Goal: Task Accomplishment & Management: Use online tool/utility

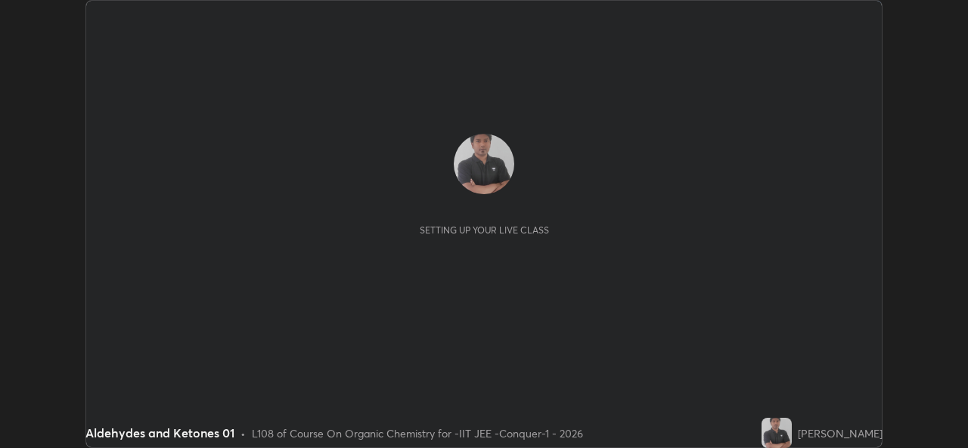
scroll to position [448, 967]
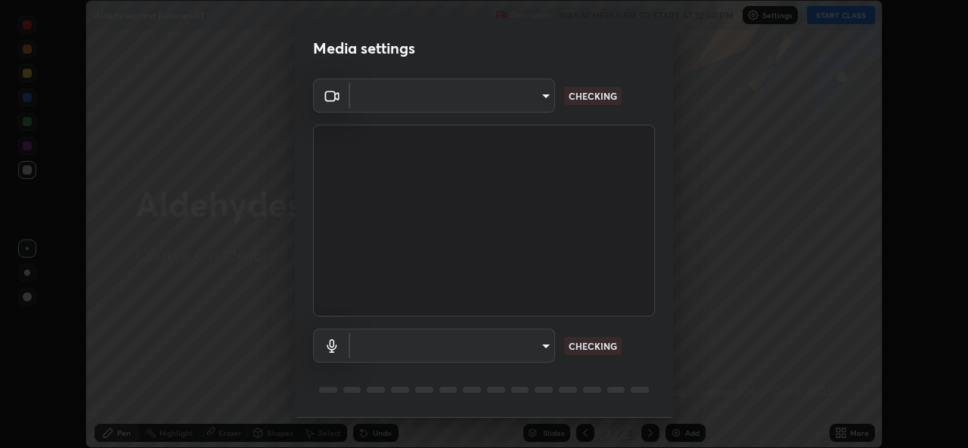
type input "162a4bef6d5de59660943d10e2777e2613c591b7fe343c7323db06c6e3c7e835"
click at [464, 345] on body "Erase all Aldehydes and Ketones 01 Recording WAS SCHEDULED TO START AT 12:30 PM…" at bounding box center [484, 224] width 968 height 448
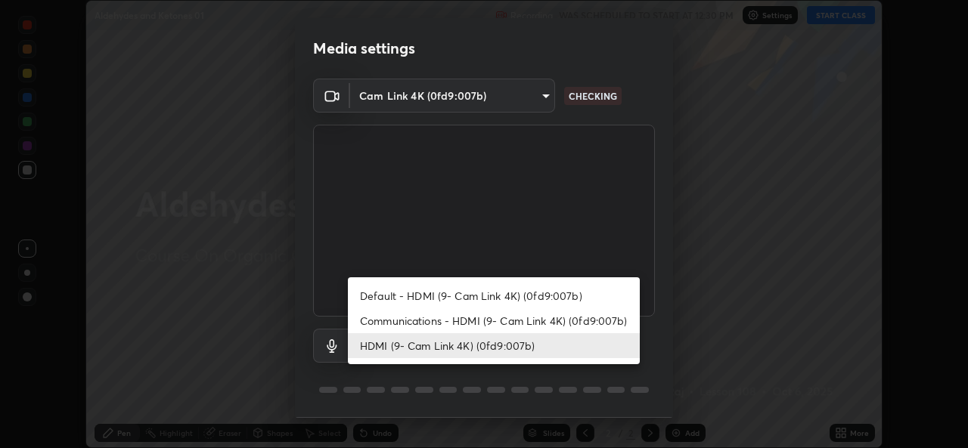
click at [451, 324] on li "Communications - HDMI (9- Cam Link 4K) (0fd9:007b)" at bounding box center [494, 321] width 292 height 25
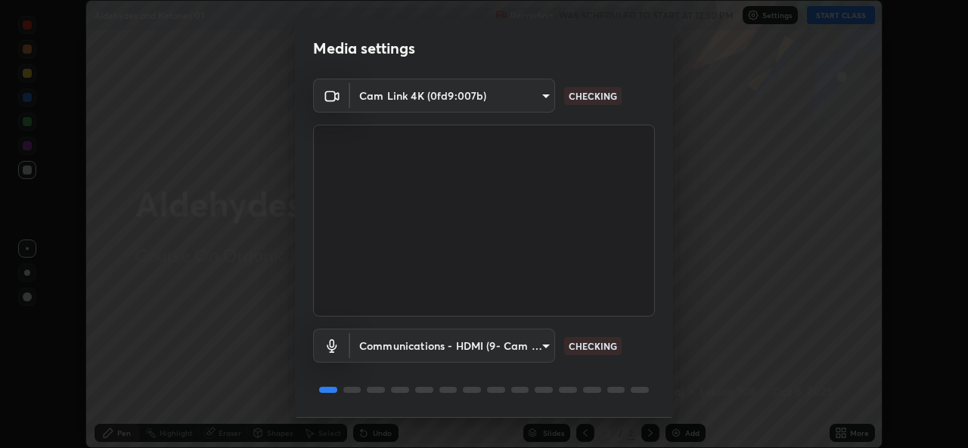
click at [451, 351] on body "Erase all Aldehydes and Ketones 01 Recording WAS SCHEDULED TO START AT 12:30 PM…" at bounding box center [484, 224] width 968 height 448
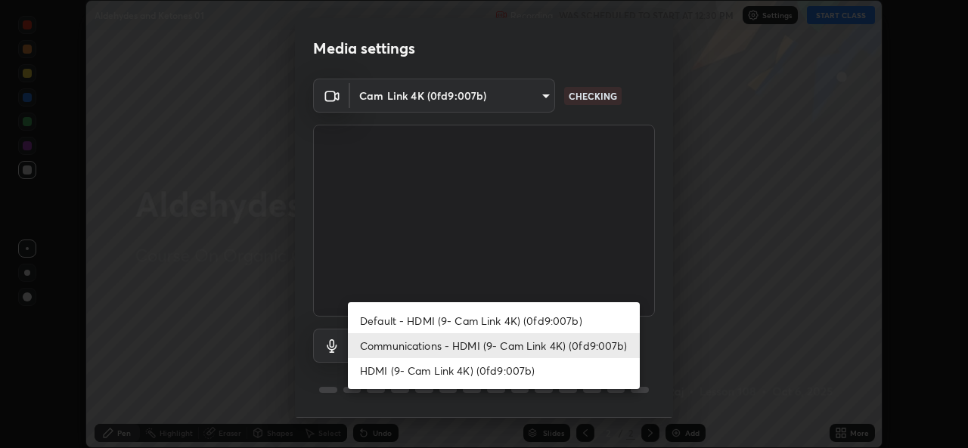
click at [435, 368] on li "HDMI (9- Cam Link 4K) (0fd9:007b)" at bounding box center [494, 370] width 292 height 25
type input "1d4febaa8ec43250a5abd803b4b9017d31c20cfa2482e27e93703920a67056a4"
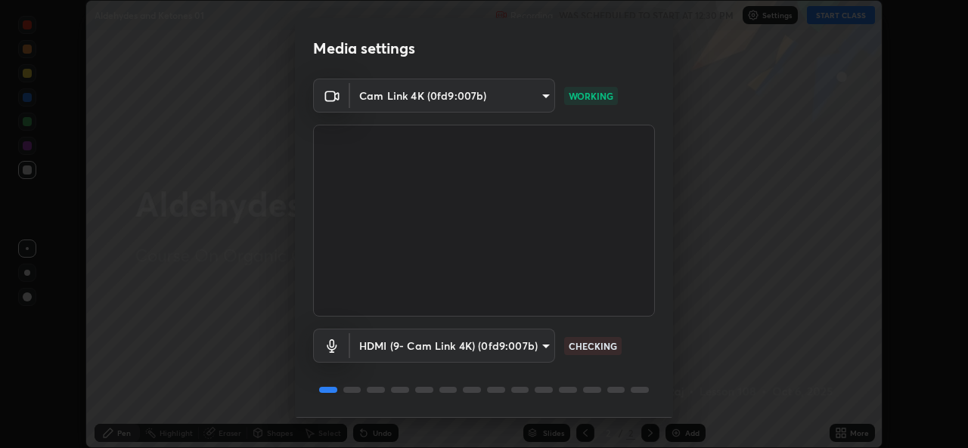
scroll to position [48, 0]
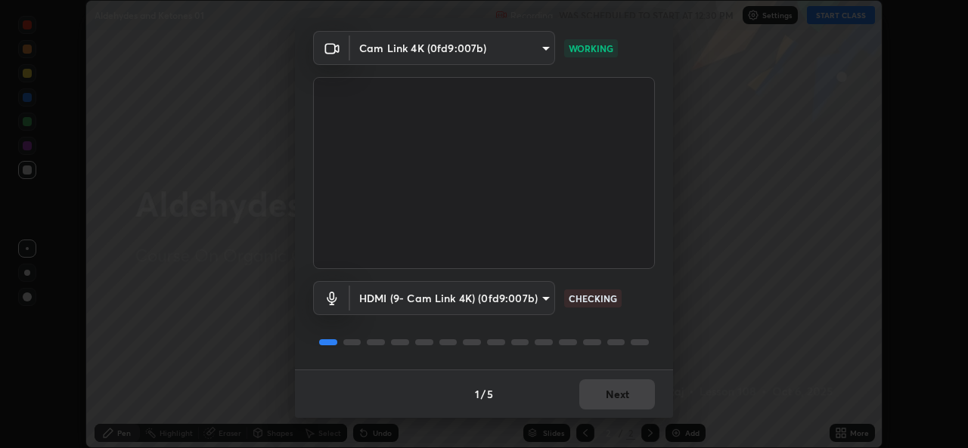
click at [615, 390] on div "1 / 5 Next" at bounding box center [484, 394] width 378 height 48
click at [625, 395] on div "1 / 5 Next" at bounding box center [484, 394] width 378 height 48
click at [637, 401] on div "1 / 5 Next" at bounding box center [484, 394] width 378 height 48
click at [630, 405] on div "1 / 5 Next" at bounding box center [484, 394] width 378 height 48
click at [629, 397] on button "Next" at bounding box center [617, 395] width 76 height 30
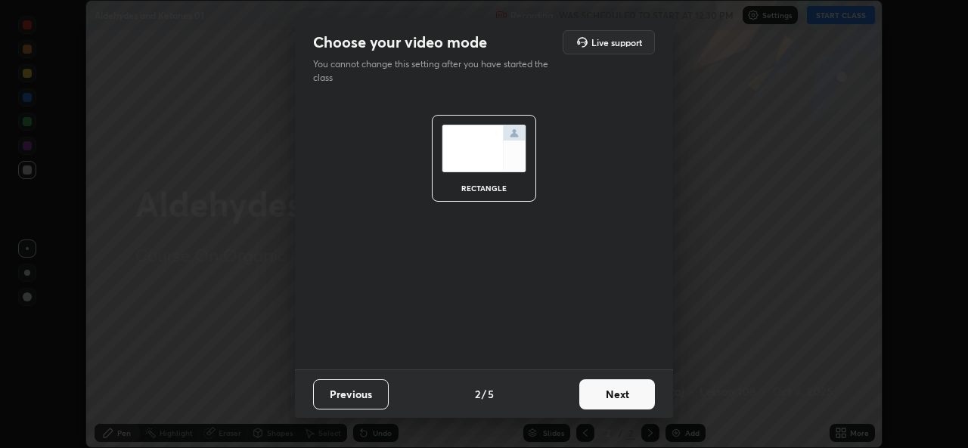
scroll to position [0, 0]
click at [630, 395] on button "Next" at bounding box center [617, 395] width 76 height 30
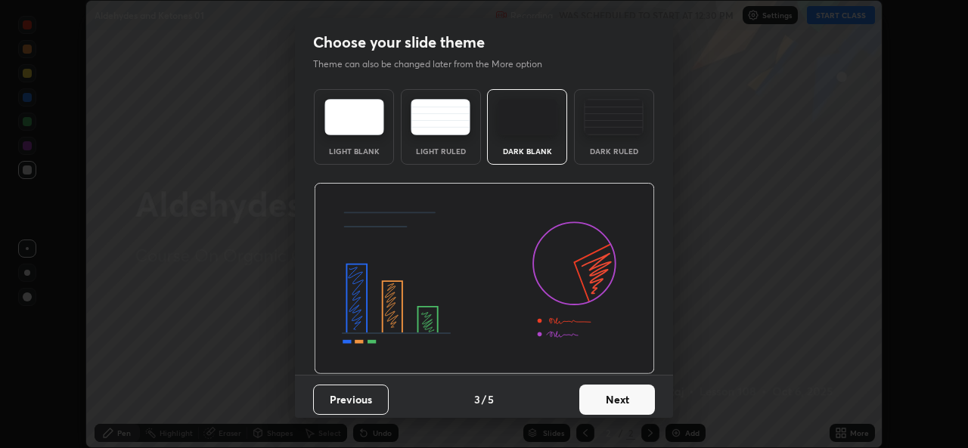
click at [634, 402] on button "Next" at bounding box center [617, 400] width 76 height 30
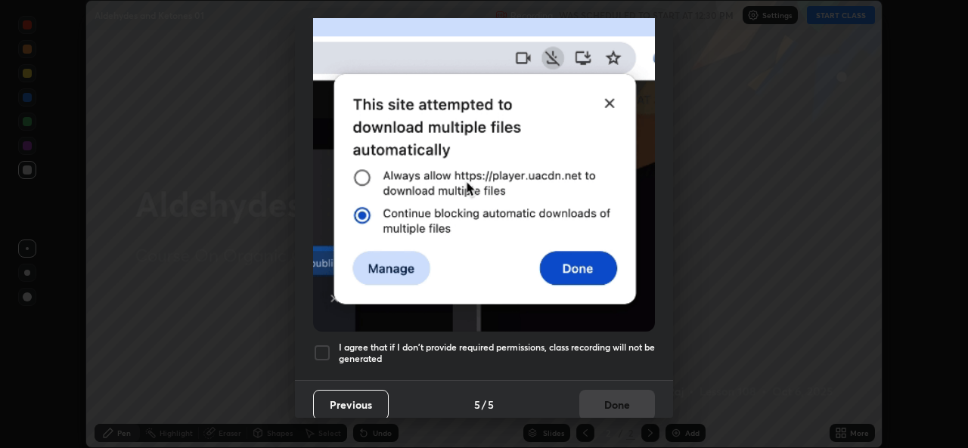
scroll to position [356, 0]
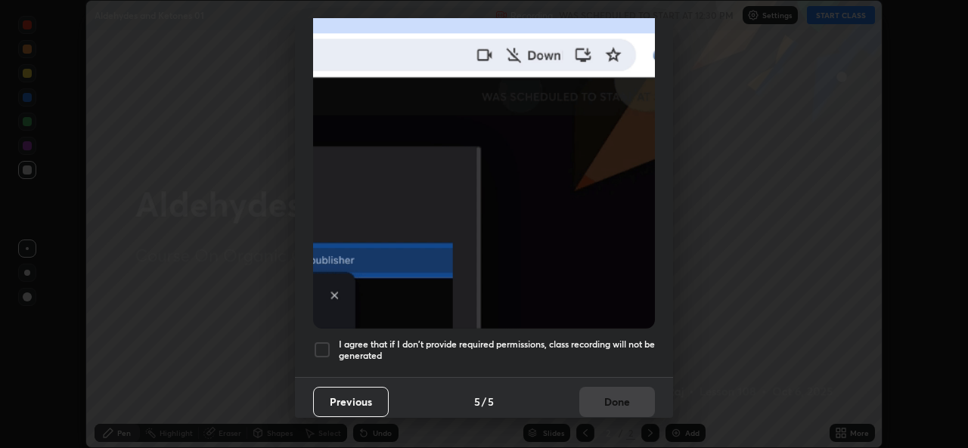
click at [324, 346] on div at bounding box center [322, 350] width 18 height 18
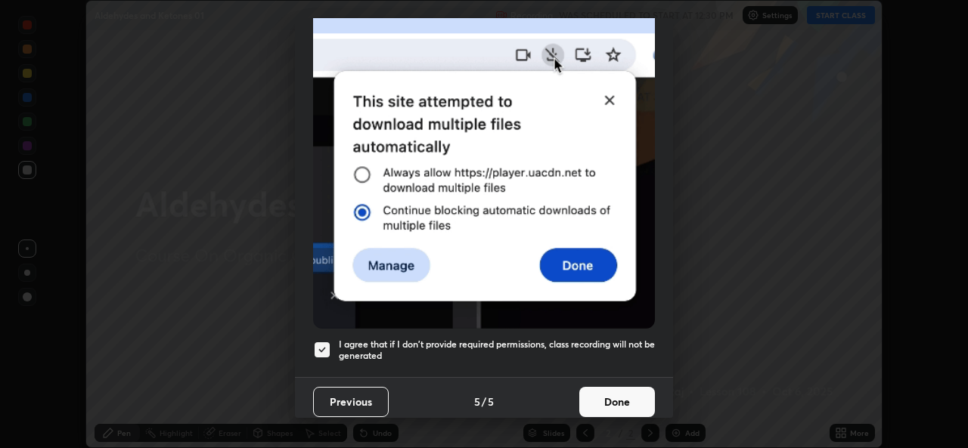
click at [600, 393] on button "Done" at bounding box center [617, 402] width 76 height 30
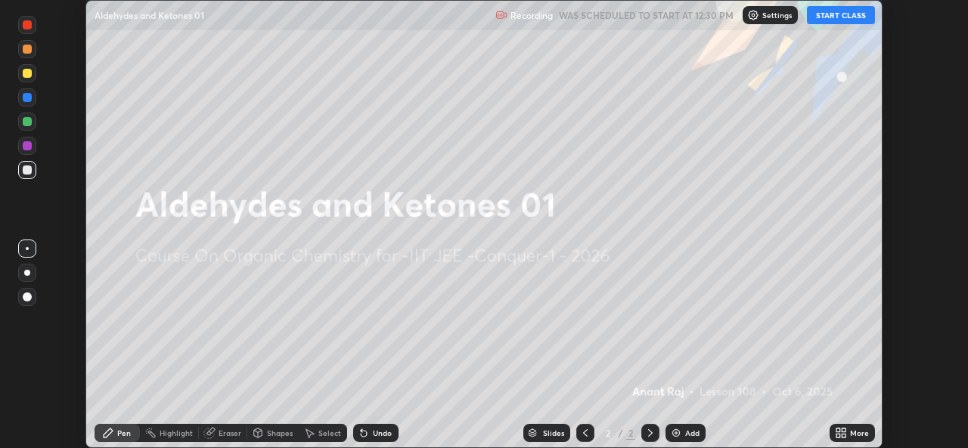
click at [838, 430] on icon at bounding box center [838, 431] width 4 height 4
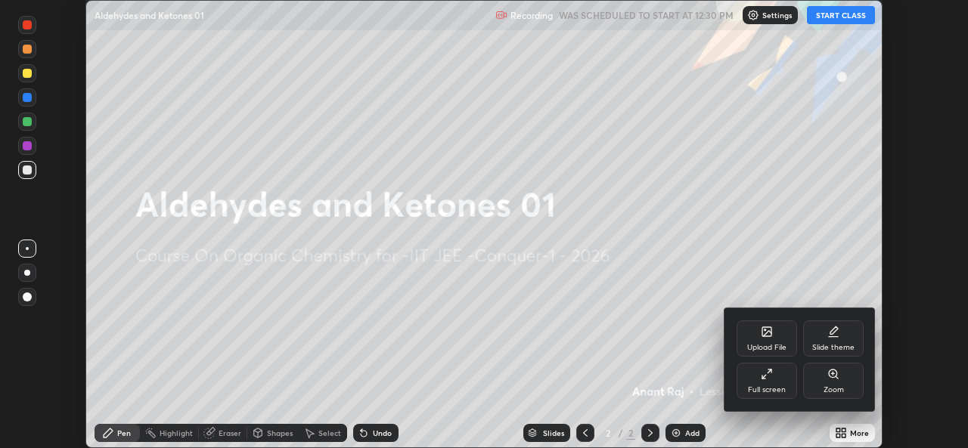
click at [762, 338] on div "Upload File" at bounding box center [766, 339] width 60 height 36
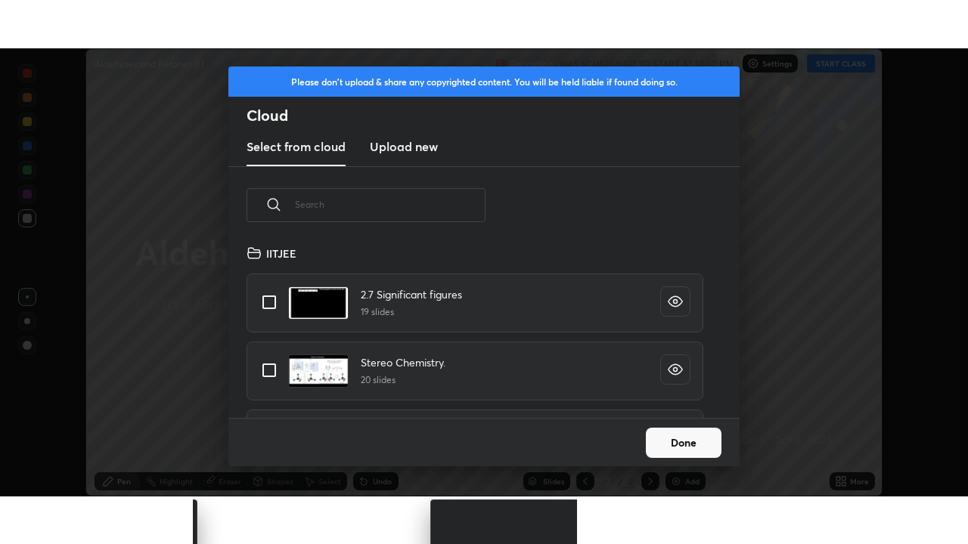
scroll to position [174, 485]
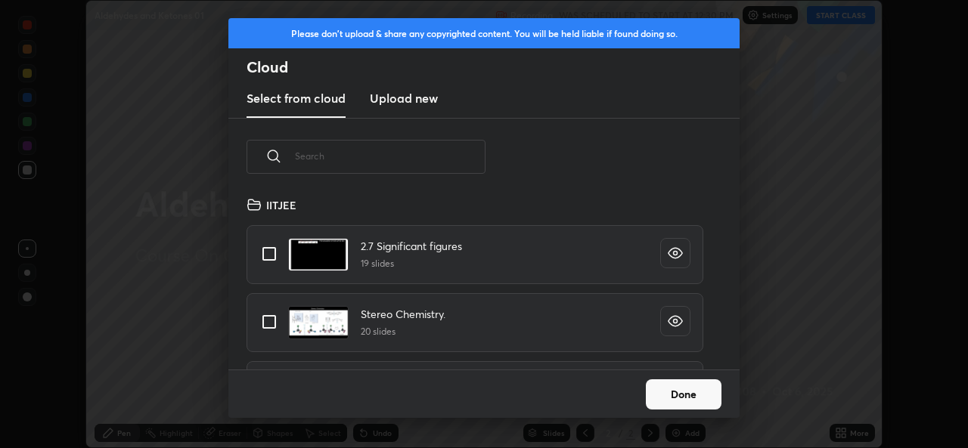
click at [391, 99] on h3 "Upload new" at bounding box center [404, 98] width 68 height 18
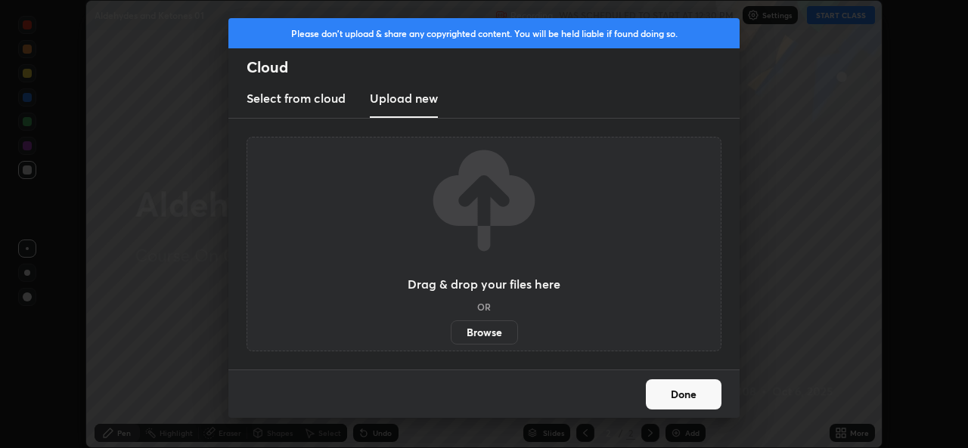
click at [471, 332] on label "Browse" at bounding box center [484, 333] width 67 height 24
click at [451, 332] on input "Browse" at bounding box center [451, 333] width 0 height 24
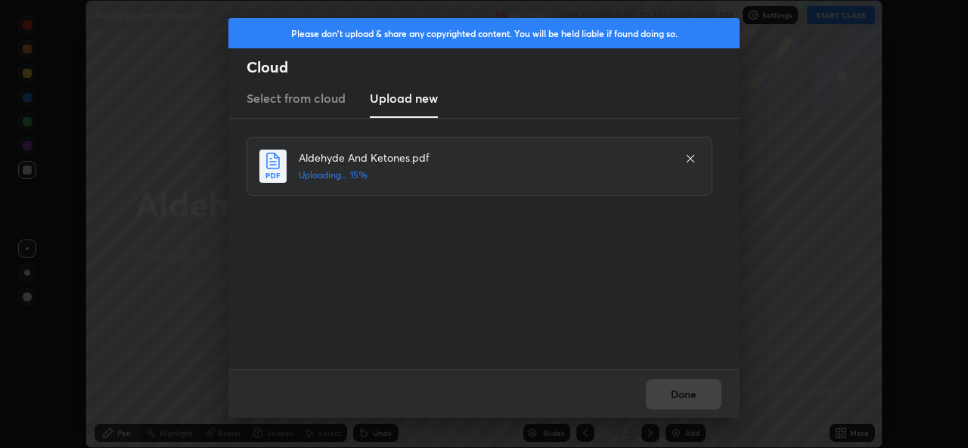
click at [703, 392] on div "Done" at bounding box center [483, 394] width 511 height 48
click at [715, 396] on div "Done" at bounding box center [483, 394] width 511 height 48
click at [716, 404] on div "Done" at bounding box center [483, 394] width 511 height 48
click at [702, 401] on div "Done" at bounding box center [483, 394] width 511 height 48
click at [690, 391] on button "Done" at bounding box center [684, 395] width 76 height 30
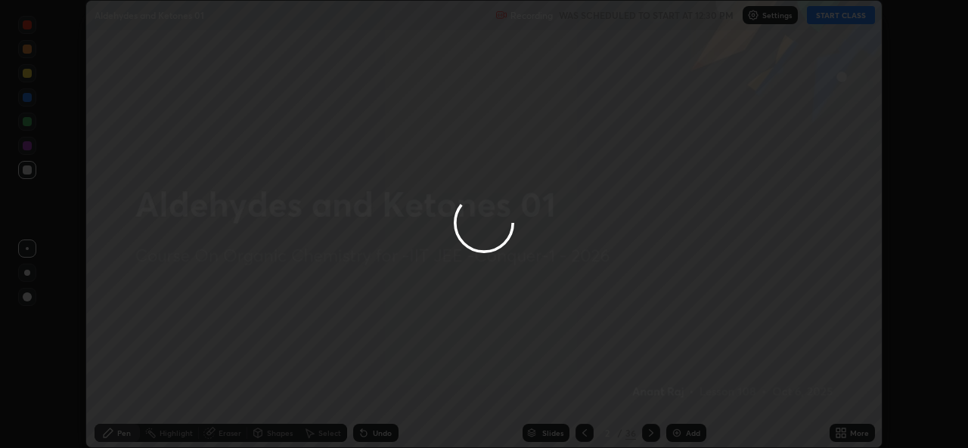
click at [851, 431] on div at bounding box center [484, 224] width 968 height 448
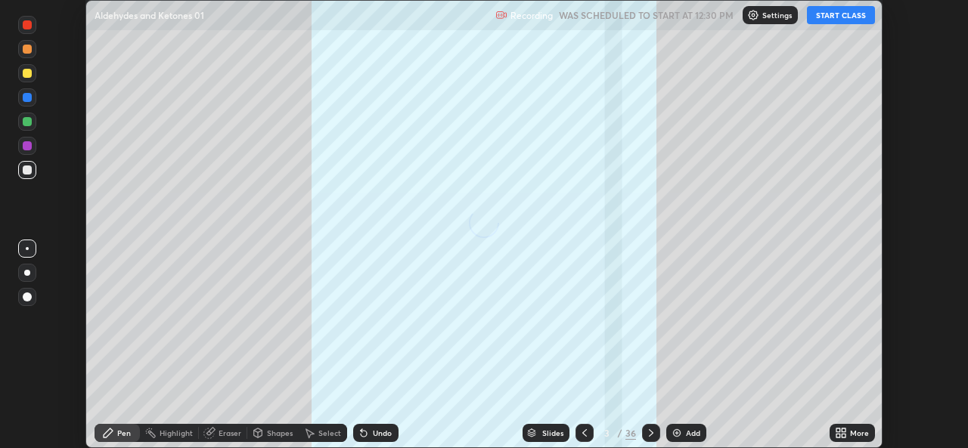
click at [843, 430] on icon at bounding box center [844, 431] width 4 height 4
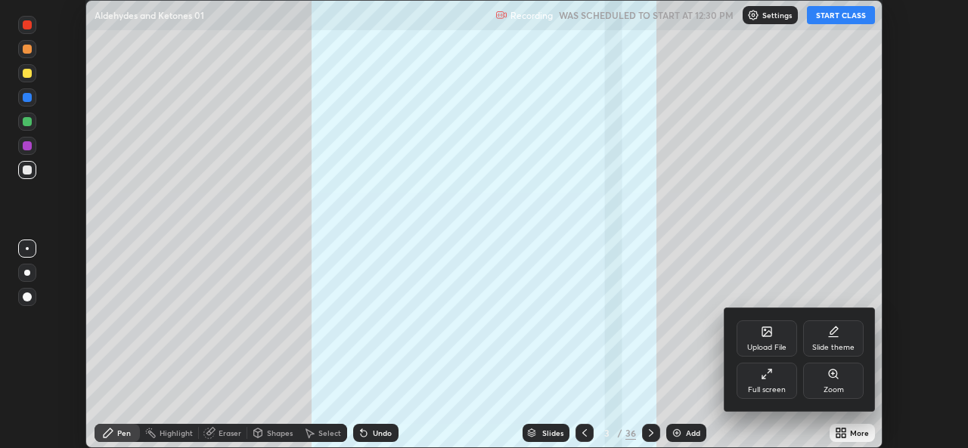
click at [777, 371] on div "Full screen" at bounding box center [766, 381] width 60 height 36
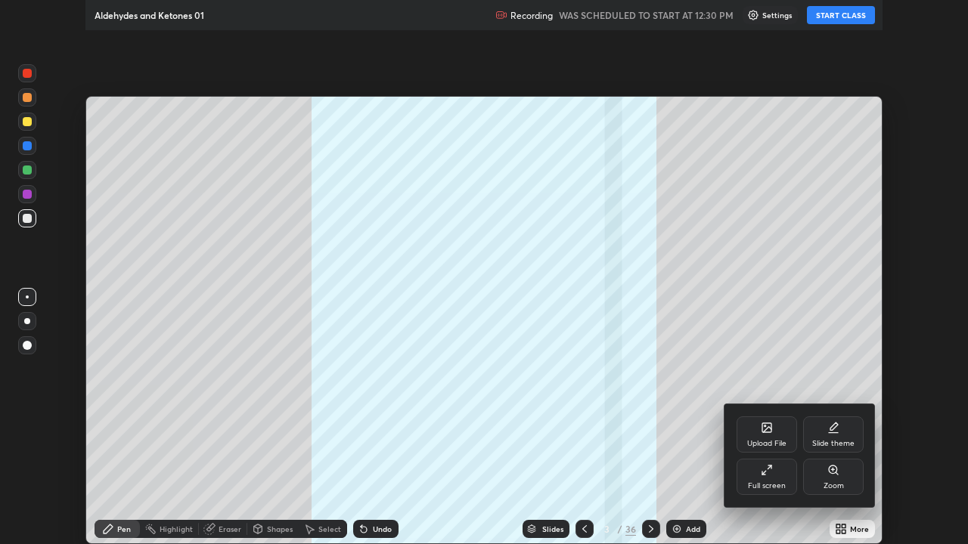
scroll to position [544, 968]
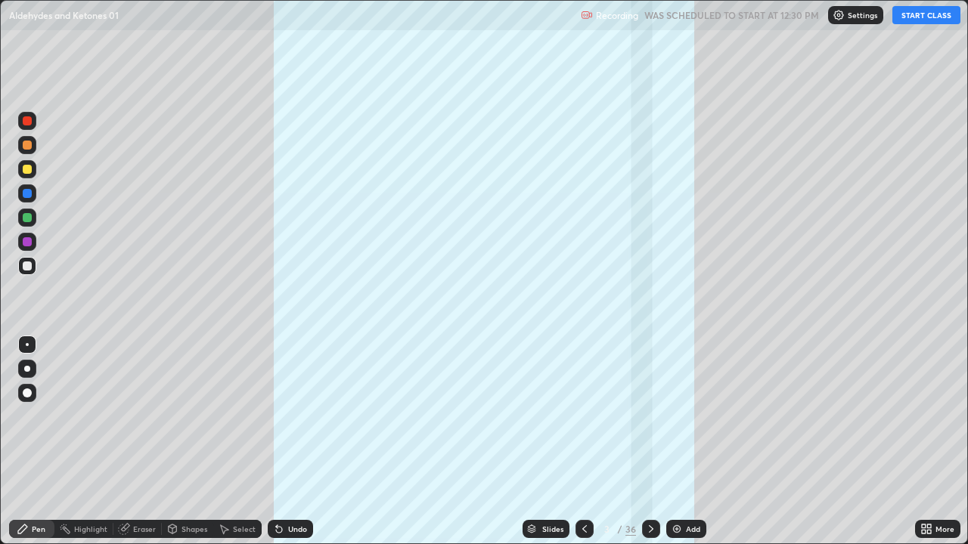
click at [276, 448] on icon at bounding box center [277, 527] width 2 height 2
click at [581, 448] on icon at bounding box center [584, 529] width 12 height 12
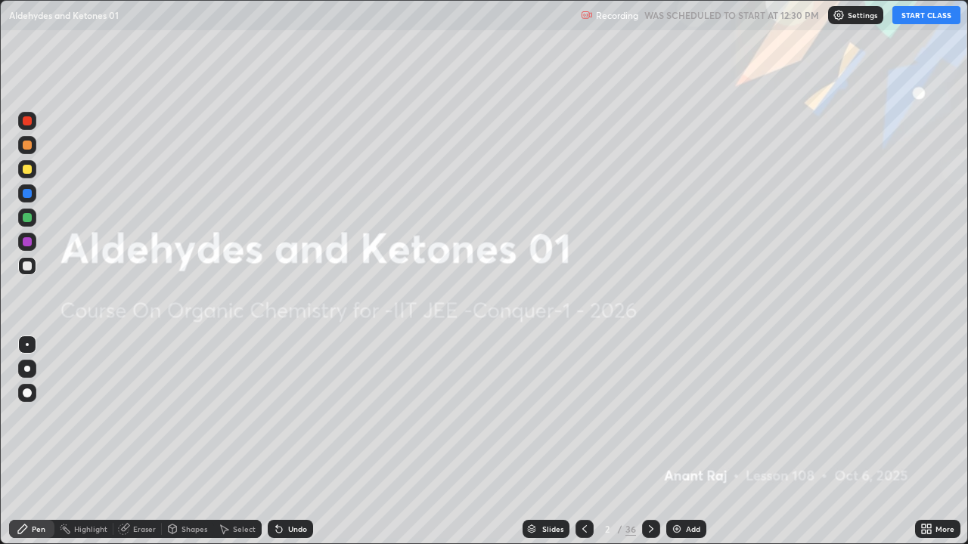
click at [293, 448] on div "Undo" at bounding box center [297, 530] width 19 height 8
click at [643, 448] on div at bounding box center [651, 529] width 18 height 18
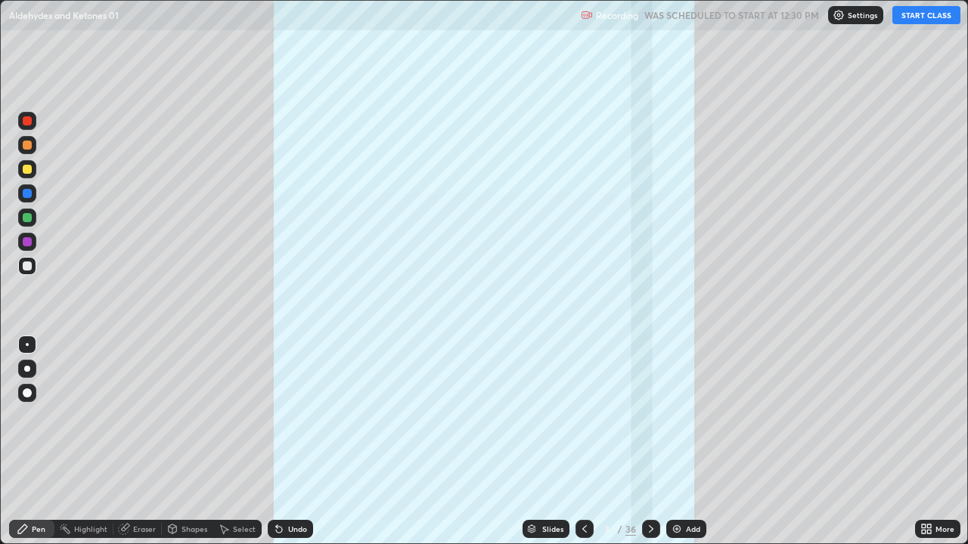
click at [923, 14] on button "START CLASS" at bounding box center [926, 15] width 68 height 18
click at [632, 448] on div "36" at bounding box center [630, 530] width 11 height 14
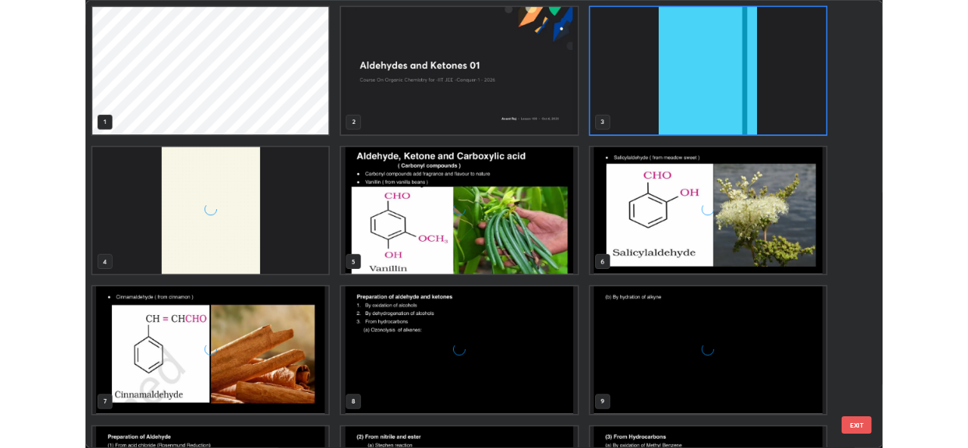
scroll to position [538, 959]
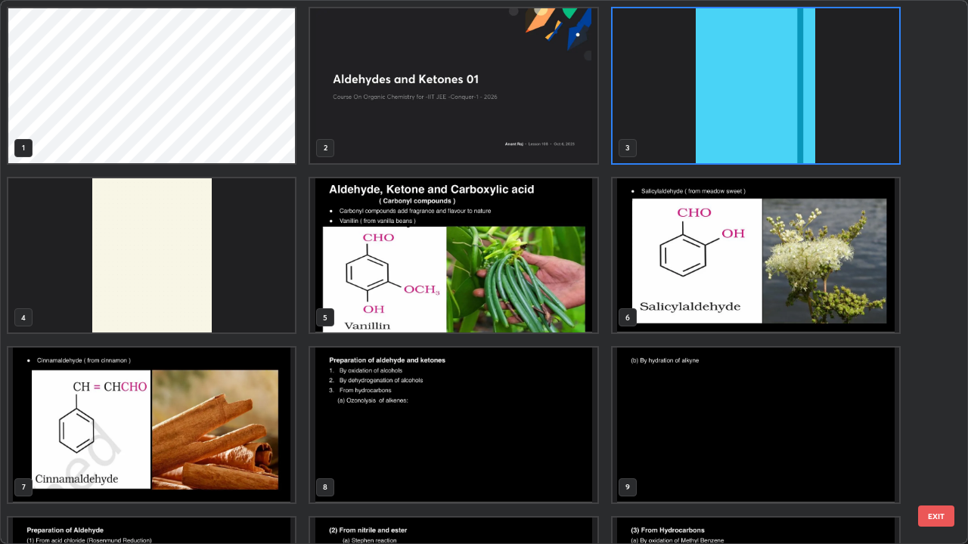
click at [422, 298] on img "grid" at bounding box center [453, 255] width 287 height 155
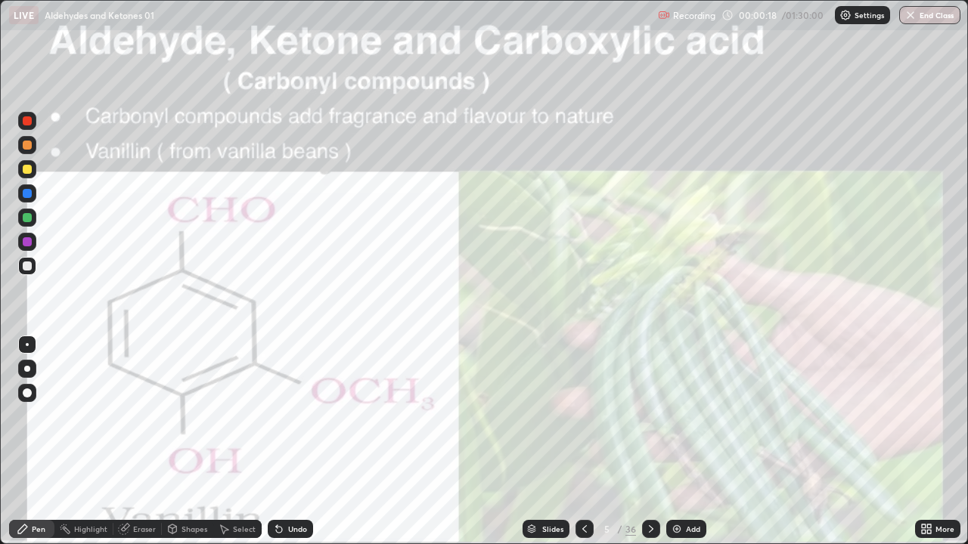
click at [421, 299] on img "grid" at bounding box center [453, 255] width 287 height 155
click at [28, 169] on div at bounding box center [27, 169] width 9 height 9
click at [645, 448] on icon at bounding box center [651, 529] width 12 height 12
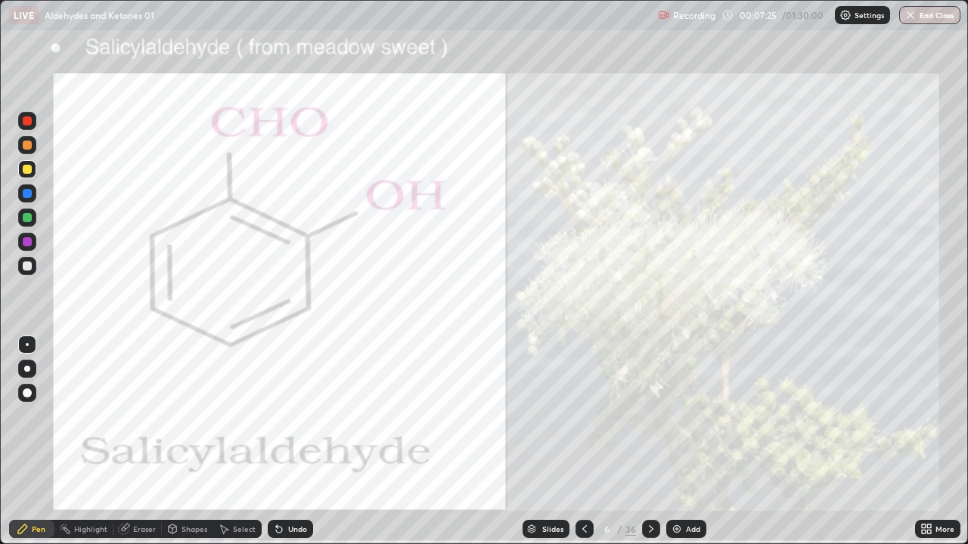
click at [650, 448] on icon at bounding box center [651, 529] width 12 height 12
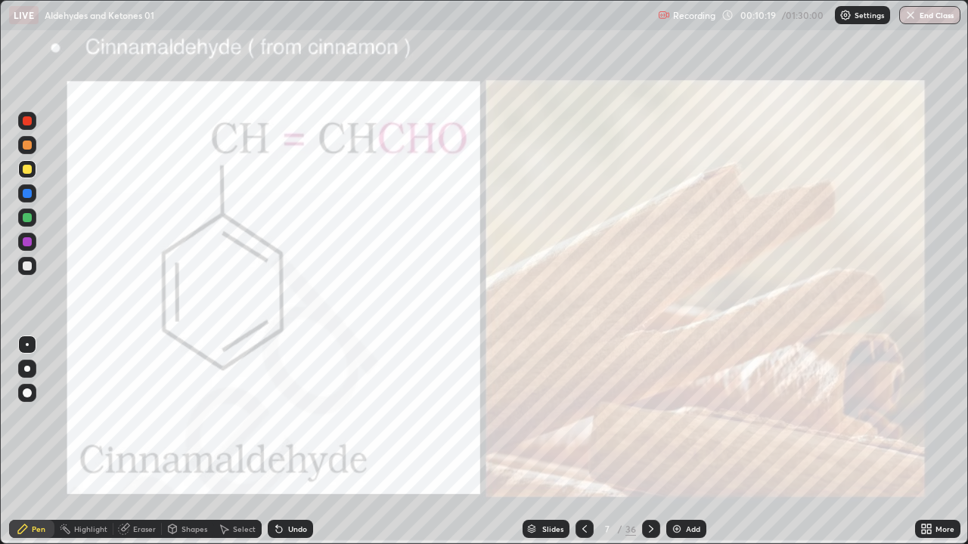
click at [283, 448] on div "Undo" at bounding box center [290, 529] width 45 height 18
click at [27, 122] on div at bounding box center [27, 120] width 9 height 9
click at [585, 448] on icon at bounding box center [584, 529] width 12 height 12
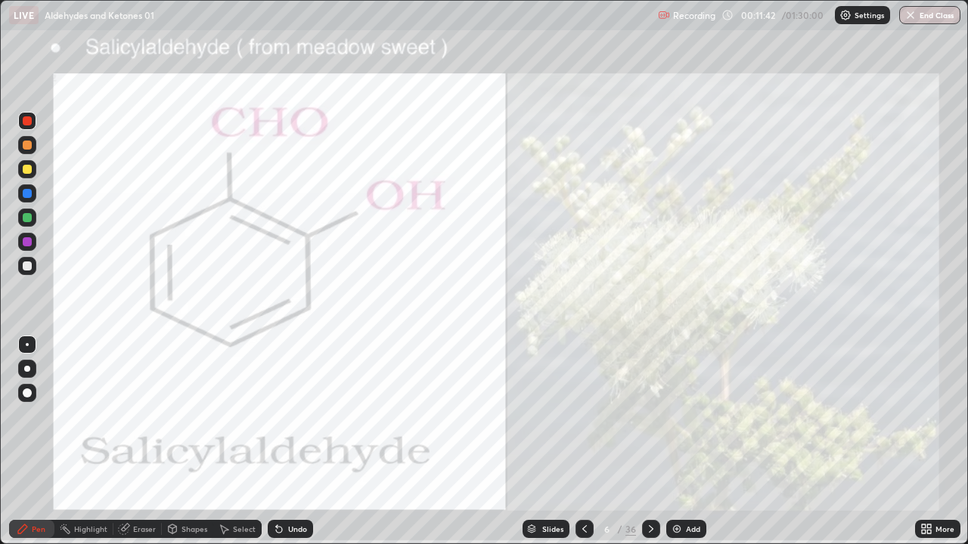
click at [581, 448] on icon at bounding box center [584, 529] width 12 height 12
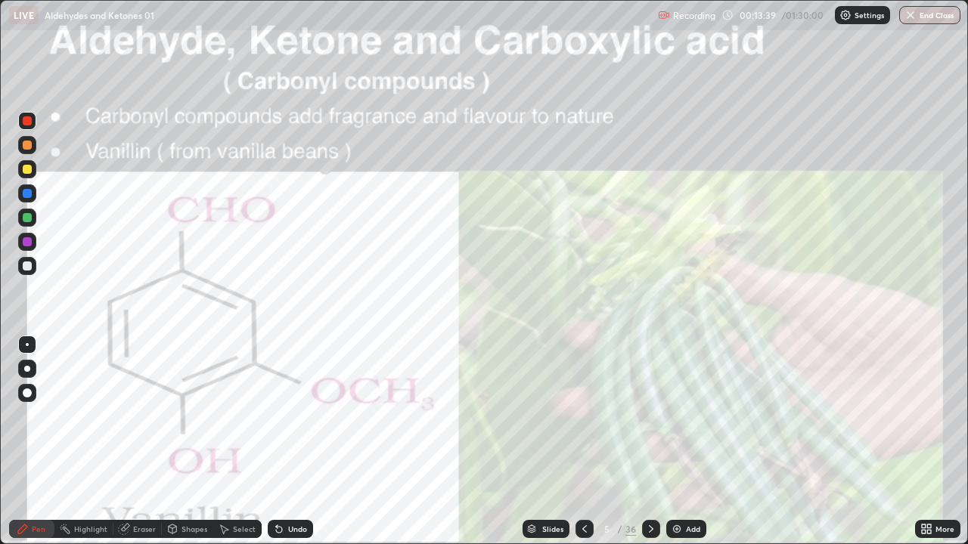
click at [36, 448] on div "Pen" at bounding box center [39, 530] width 14 height 8
click at [651, 448] on icon at bounding box center [651, 529] width 12 height 12
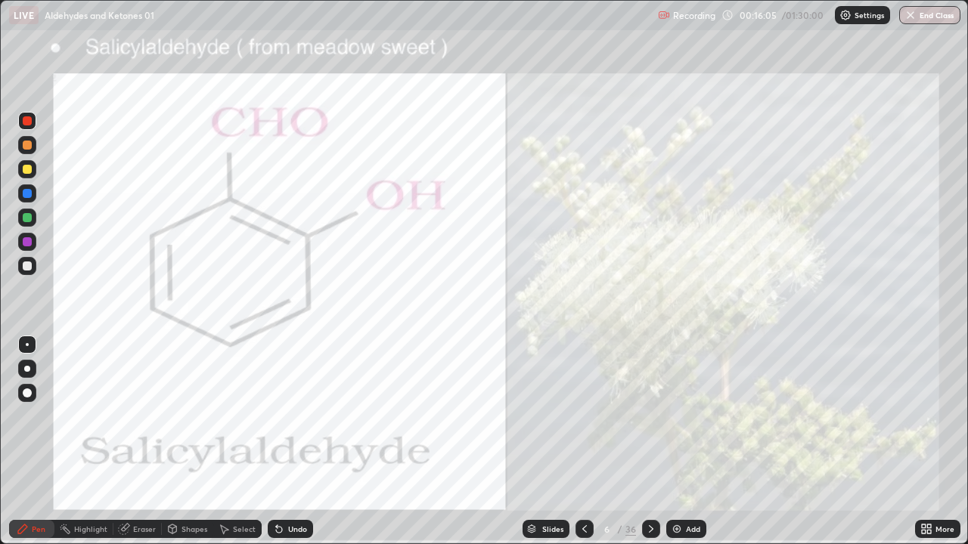
click at [649, 448] on icon at bounding box center [651, 529] width 12 height 12
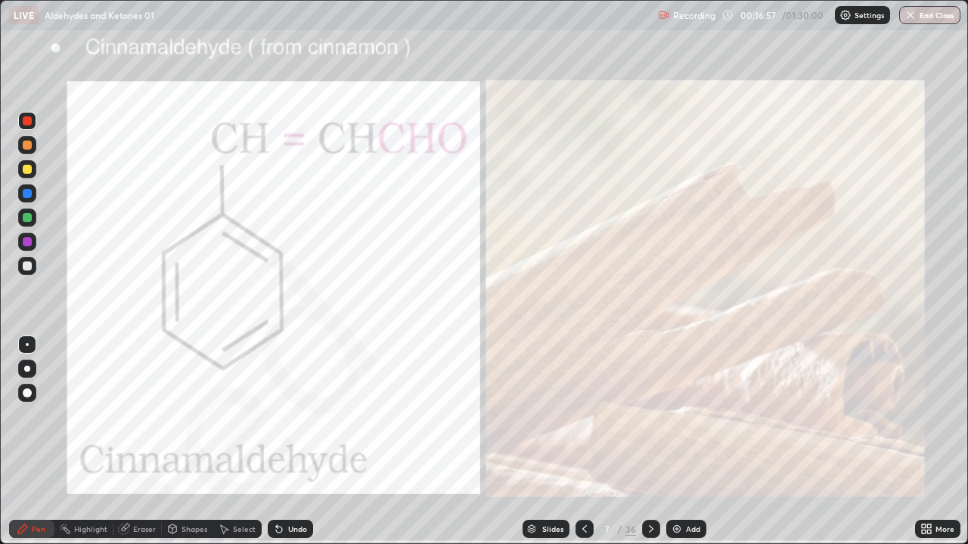
click at [29, 268] on div at bounding box center [27, 266] width 9 height 9
click at [651, 448] on icon at bounding box center [651, 530] width 5 height 8
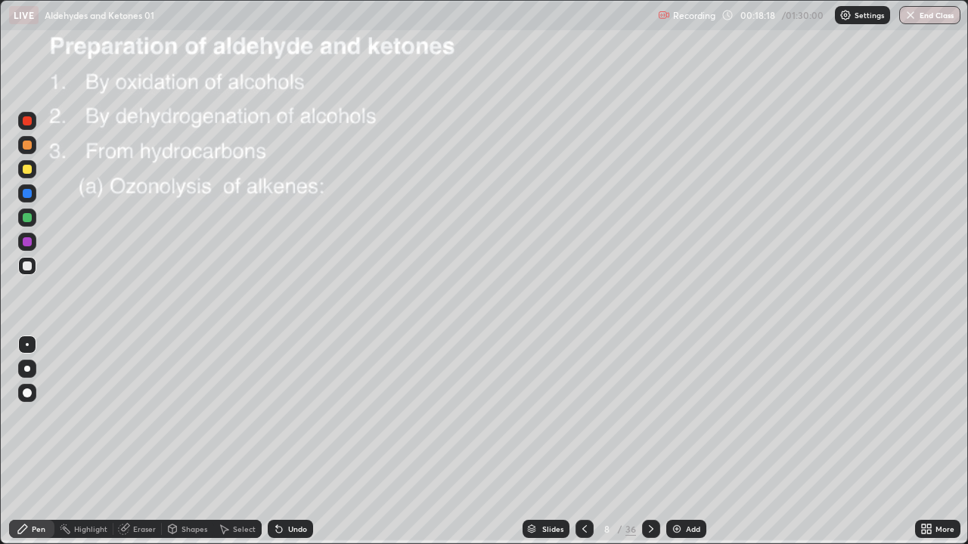
click at [28, 169] on div at bounding box center [27, 169] width 9 height 9
click at [647, 448] on icon at bounding box center [651, 529] width 12 height 12
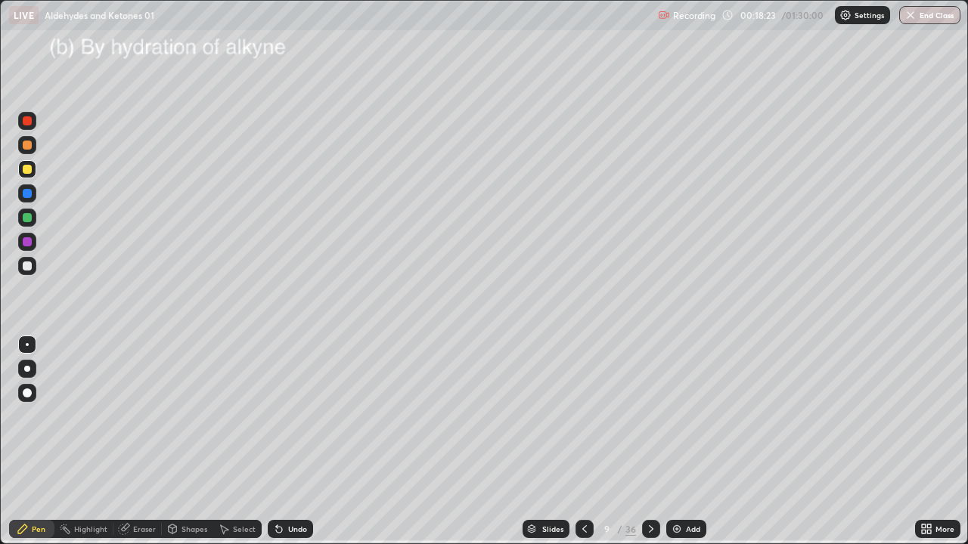
click at [655, 448] on icon at bounding box center [651, 529] width 12 height 12
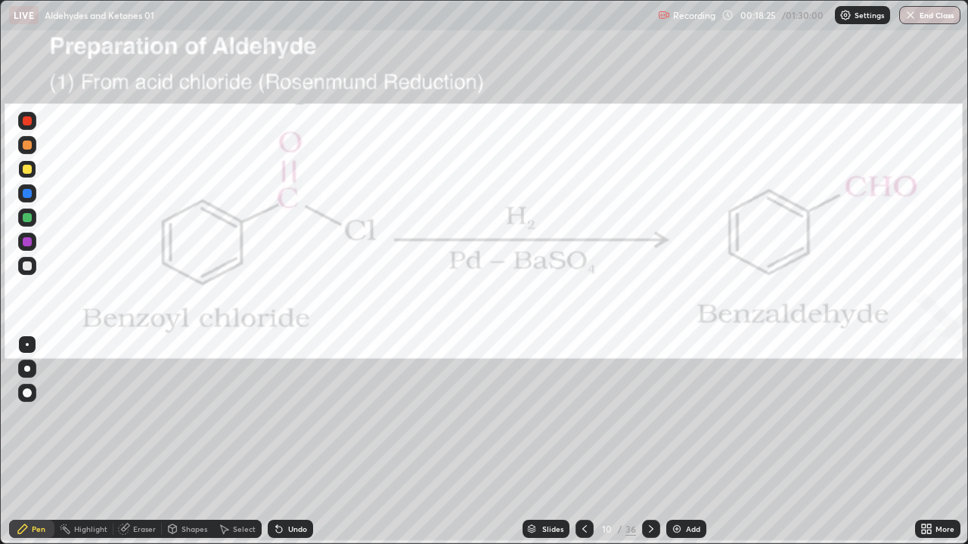
click at [582, 448] on icon at bounding box center [584, 529] width 12 height 12
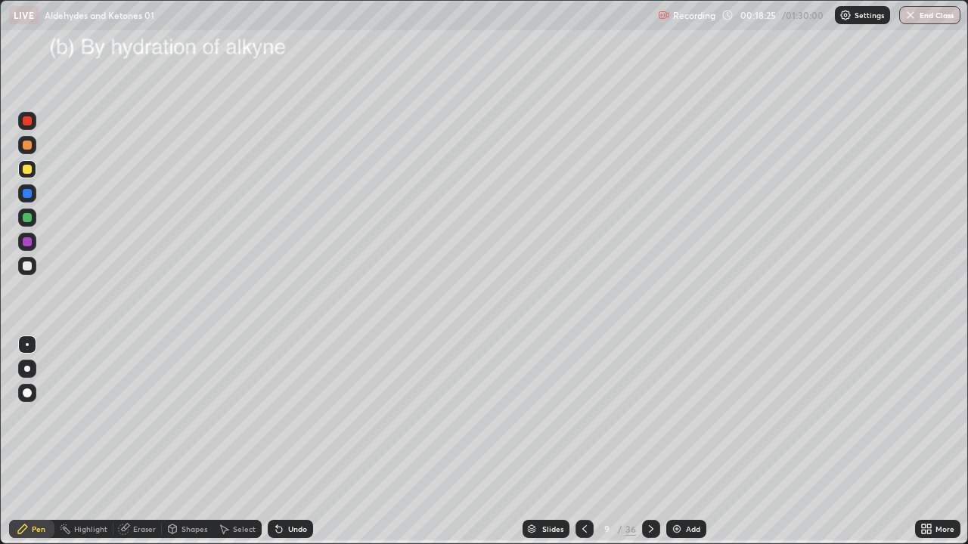
click at [582, 448] on icon at bounding box center [584, 529] width 12 height 12
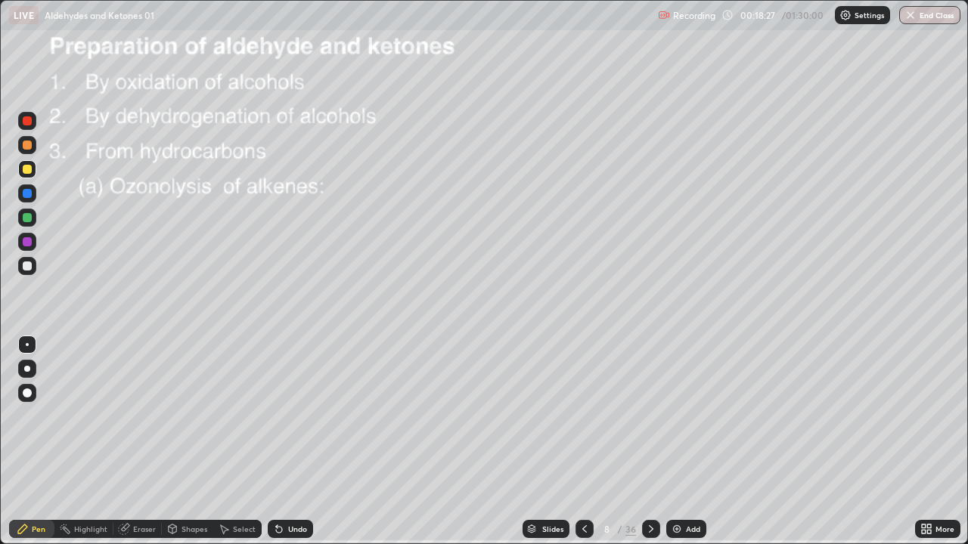
click at [28, 129] on div at bounding box center [27, 121] width 18 height 18
click at [30, 265] on div at bounding box center [27, 266] width 9 height 9
click at [673, 448] on img at bounding box center [677, 529] width 12 height 12
click at [577, 448] on div at bounding box center [584, 529] width 18 height 18
click at [650, 448] on icon at bounding box center [650, 529] width 12 height 12
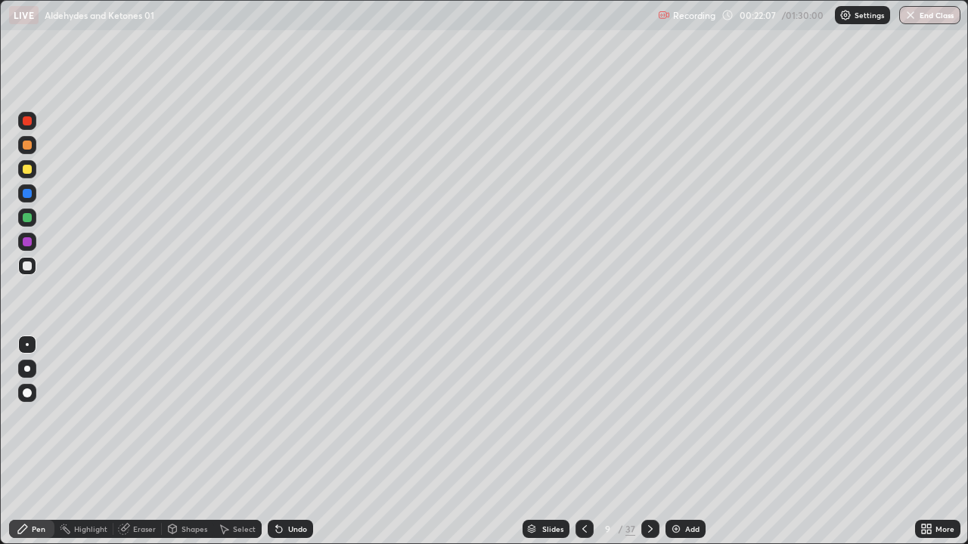
click at [677, 448] on img at bounding box center [676, 529] width 12 height 12
click at [288, 448] on div "Undo" at bounding box center [297, 530] width 19 height 8
click at [30, 168] on div at bounding box center [27, 169] width 9 height 9
click at [35, 264] on div at bounding box center [27, 266] width 18 height 18
click at [290, 448] on div "Undo" at bounding box center [290, 529] width 45 height 18
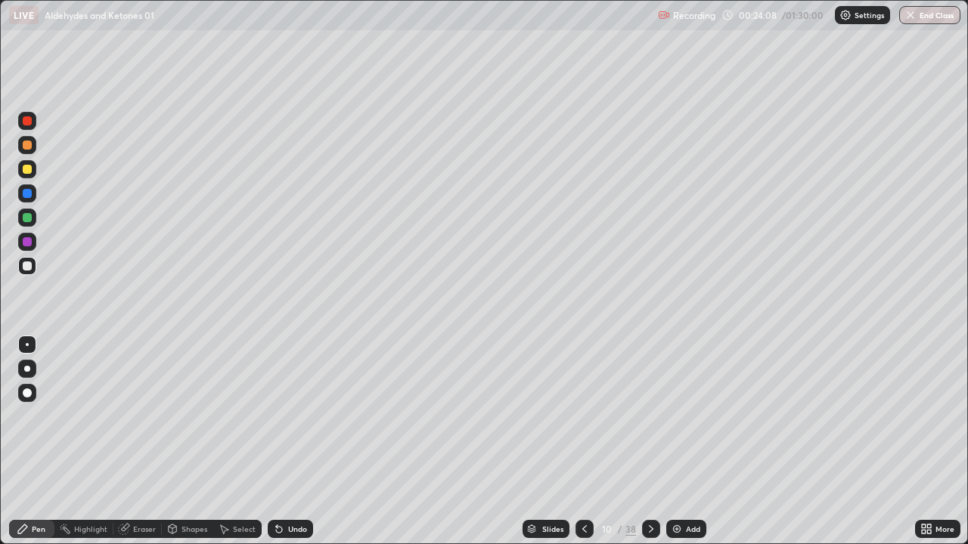
click at [581, 448] on icon at bounding box center [584, 529] width 12 height 12
click at [585, 448] on div at bounding box center [584, 529] width 18 height 18
click at [649, 448] on icon at bounding box center [651, 529] width 12 height 12
click at [649, 448] on icon at bounding box center [651, 530] width 5 height 8
click at [678, 448] on img at bounding box center [677, 529] width 12 height 12
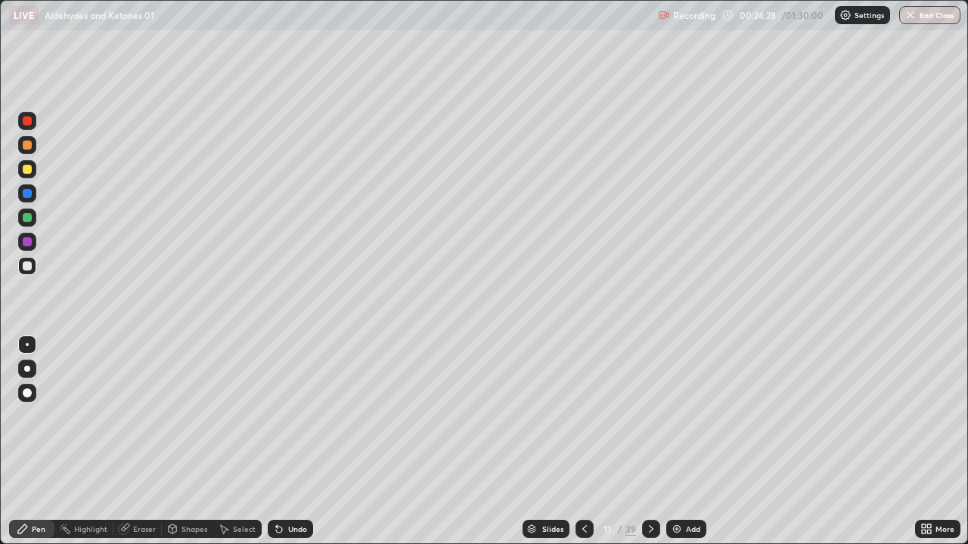
click at [26, 265] on div at bounding box center [27, 266] width 9 height 9
click at [31, 169] on div at bounding box center [27, 169] width 9 height 9
click at [24, 265] on div at bounding box center [27, 266] width 9 height 9
click at [281, 448] on icon at bounding box center [279, 529] width 12 height 12
click at [30, 172] on div at bounding box center [27, 169] width 9 height 9
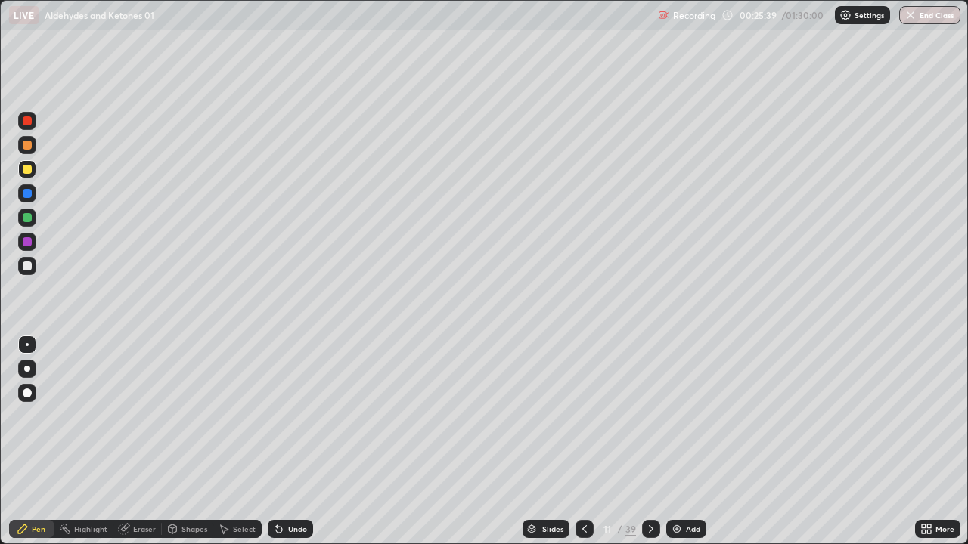
click at [28, 265] on div at bounding box center [27, 266] width 9 height 9
click at [237, 448] on div "Select" at bounding box center [244, 530] width 23 height 8
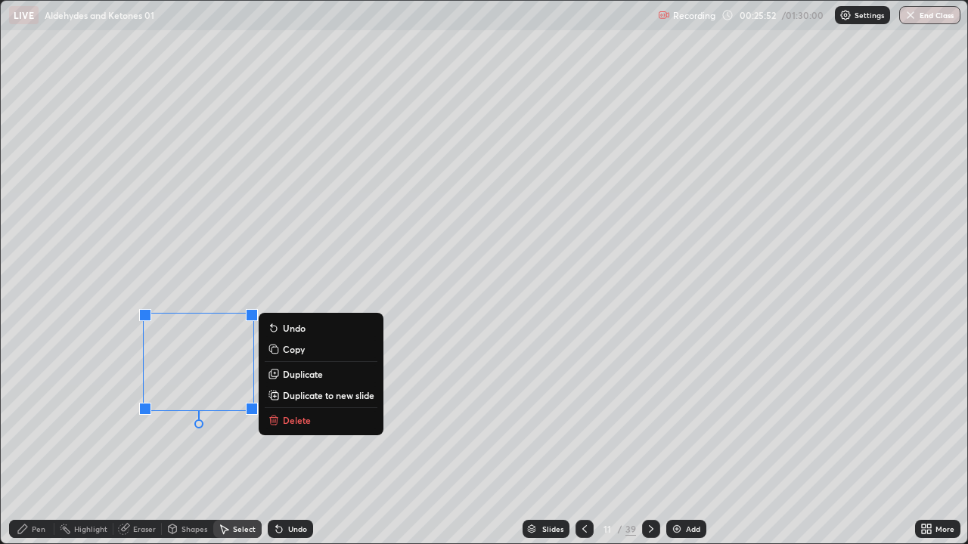
click at [39, 448] on div "Pen" at bounding box center [39, 530] width 14 height 8
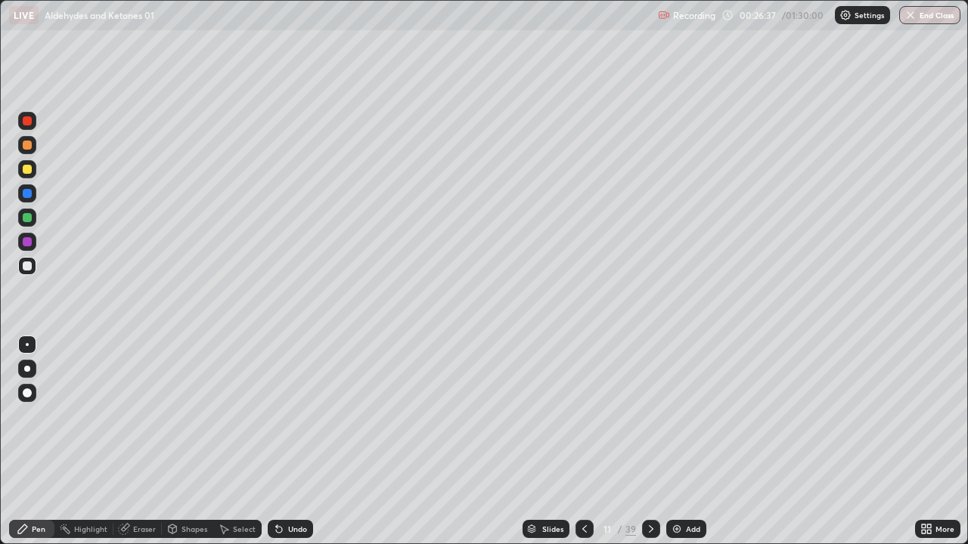
click at [33, 172] on div at bounding box center [27, 169] width 18 height 18
click at [33, 267] on div at bounding box center [27, 266] width 18 height 18
click at [32, 175] on div at bounding box center [27, 169] width 18 height 18
click at [95, 448] on div "Highlight" at bounding box center [90, 530] width 33 height 8
click at [38, 448] on div "Pen" at bounding box center [39, 530] width 14 height 8
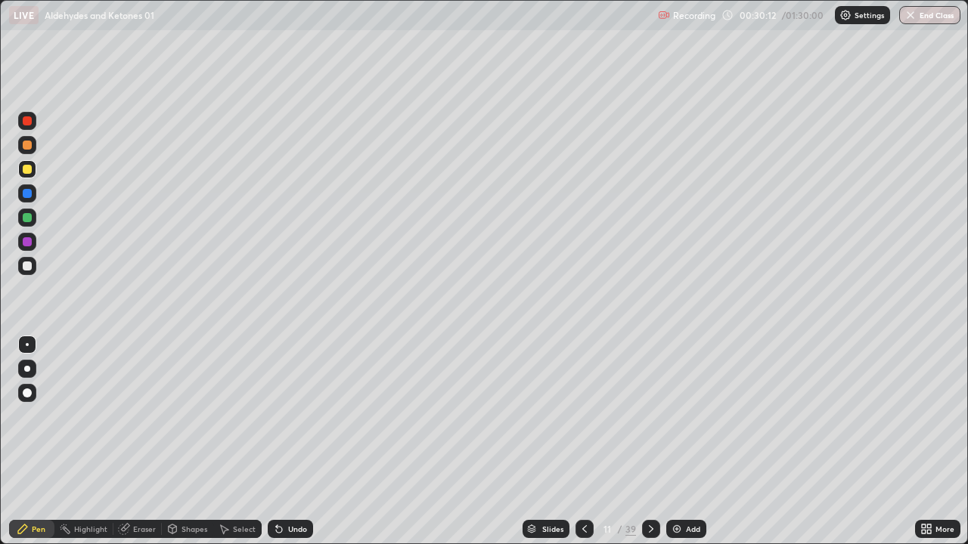
click at [666, 448] on div "Add" at bounding box center [686, 529] width 40 height 18
click at [28, 265] on div at bounding box center [27, 266] width 9 height 9
click at [28, 266] on div at bounding box center [27, 266] width 9 height 9
click at [581, 448] on icon at bounding box center [584, 529] width 12 height 12
click at [580, 448] on icon at bounding box center [584, 529] width 12 height 12
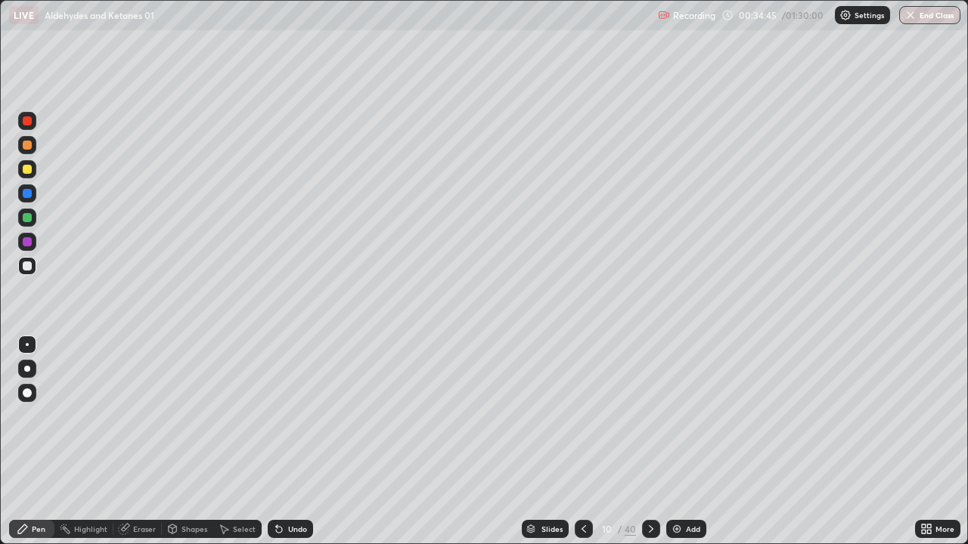
click at [578, 448] on icon at bounding box center [584, 529] width 12 height 12
click at [576, 448] on div at bounding box center [584, 529] width 18 height 18
click at [811, 448] on div "Slides 8 / 40 Add" at bounding box center [614, 529] width 602 height 30
click at [653, 448] on icon at bounding box center [651, 529] width 12 height 12
click at [40, 448] on div "Pen" at bounding box center [39, 530] width 14 height 8
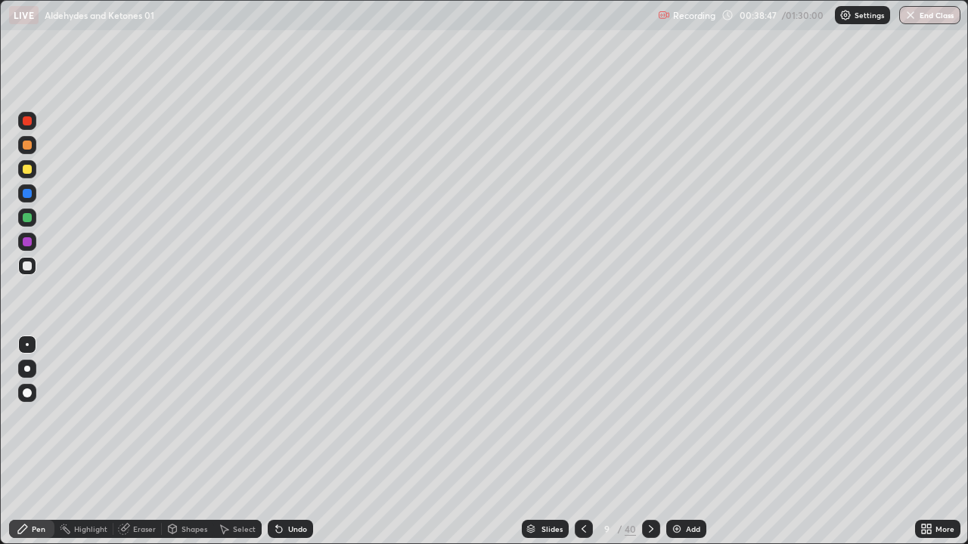
click at [647, 448] on div at bounding box center [651, 529] width 18 height 30
click at [42, 448] on div "Pen" at bounding box center [39, 530] width 14 height 8
click at [897, 448] on div "Slides 10 / 40 Add" at bounding box center [614, 529] width 602 height 30
click at [730, 448] on div "Slides 10 / 40 Add" at bounding box center [614, 529] width 602 height 30
click at [752, 448] on div "Slides 10 / 40 Add" at bounding box center [614, 529] width 602 height 30
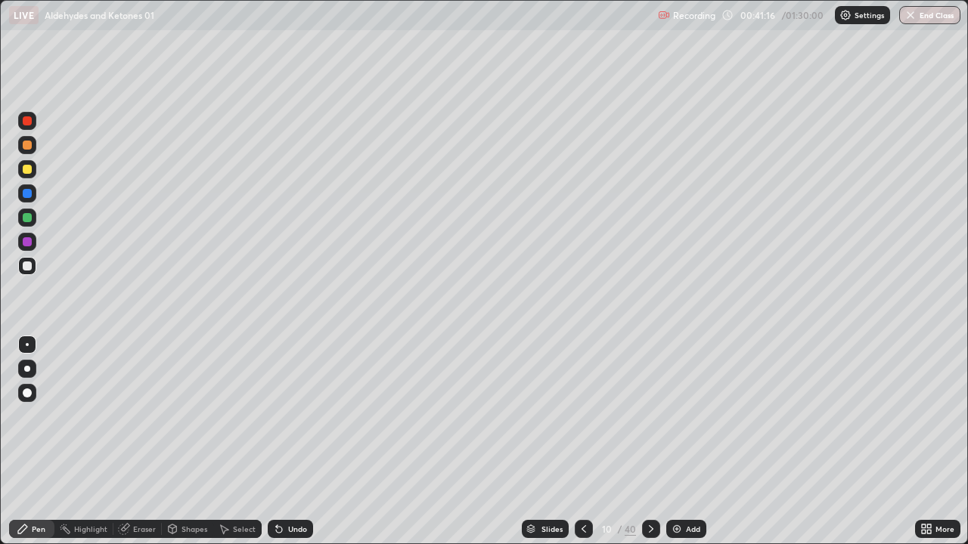
click at [651, 448] on icon at bounding box center [651, 530] width 5 height 8
click at [24, 268] on div at bounding box center [27, 266] width 9 height 9
click at [36, 448] on div "Pen" at bounding box center [31, 529] width 45 height 18
click at [28, 266] on div at bounding box center [27, 266] width 9 height 9
click at [650, 448] on div at bounding box center [651, 529] width 18 height 30
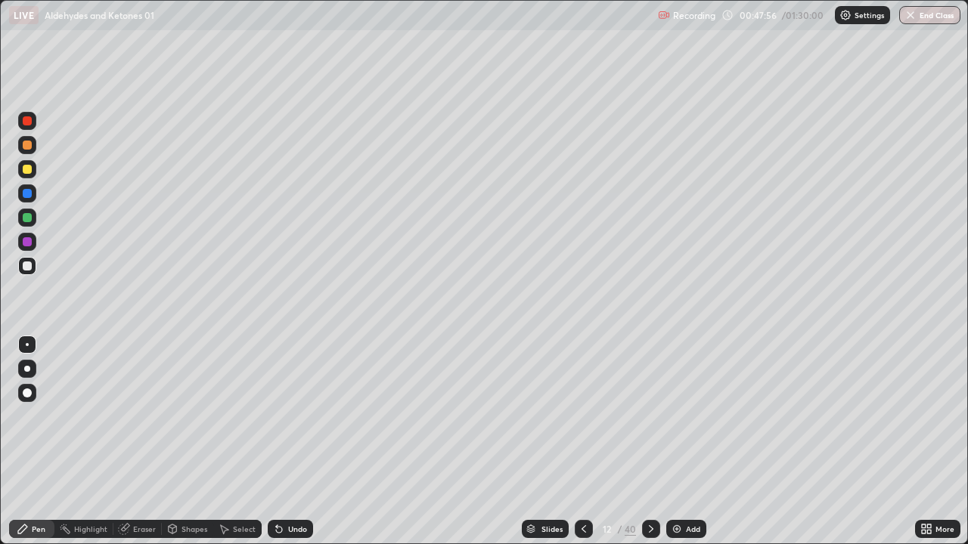
click at [647, 448] on div at bounding box center [651, 529] width 18 height 30
click at [650, 448] on icon at bounding box center [651, 530] width 5 height 8
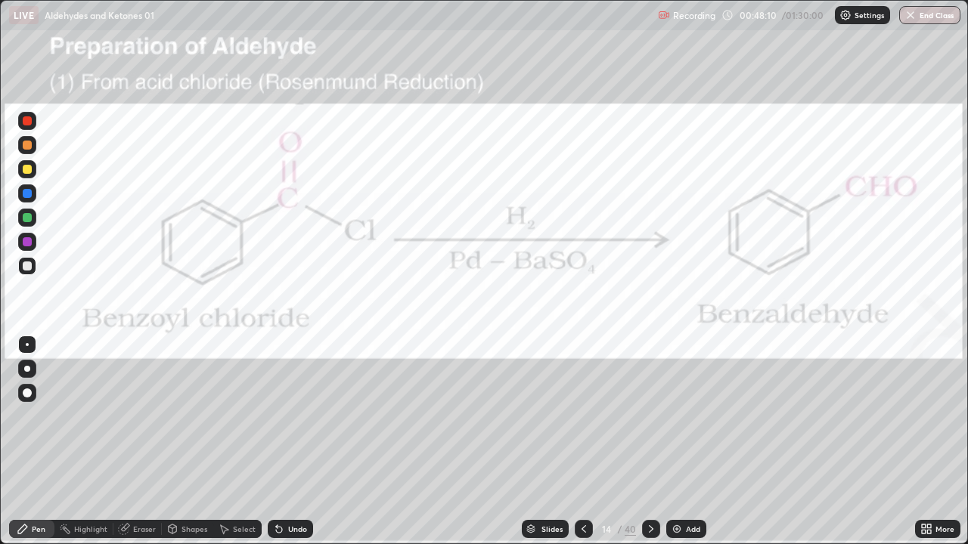
click at [582, 448] on icon at bounding box center [584, 529] width 12 height 12
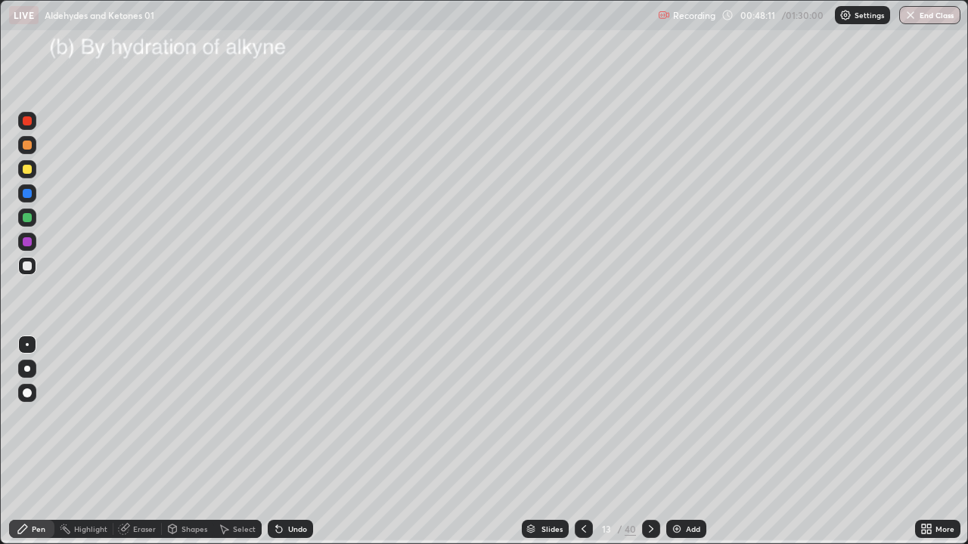
click at [678, 448] on img at bounding box center [677, 529] width 12 height 12
click at [28, 266] on div at bounding box center [27, 266] width 9 height 9
click at [28, 172] on div at bounding box center [27, 169] width 9 height 9
click at [78, 448] on div "Highlight" at bounding box center [90, 530] width 33 height 8
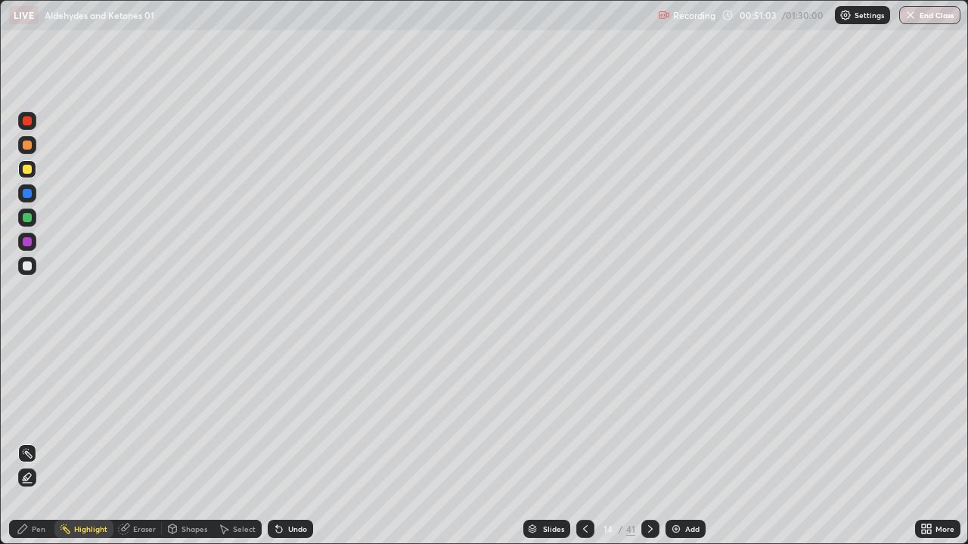
click at [649, 448] on icon at bounding box center [650, 529] width 12 height 12
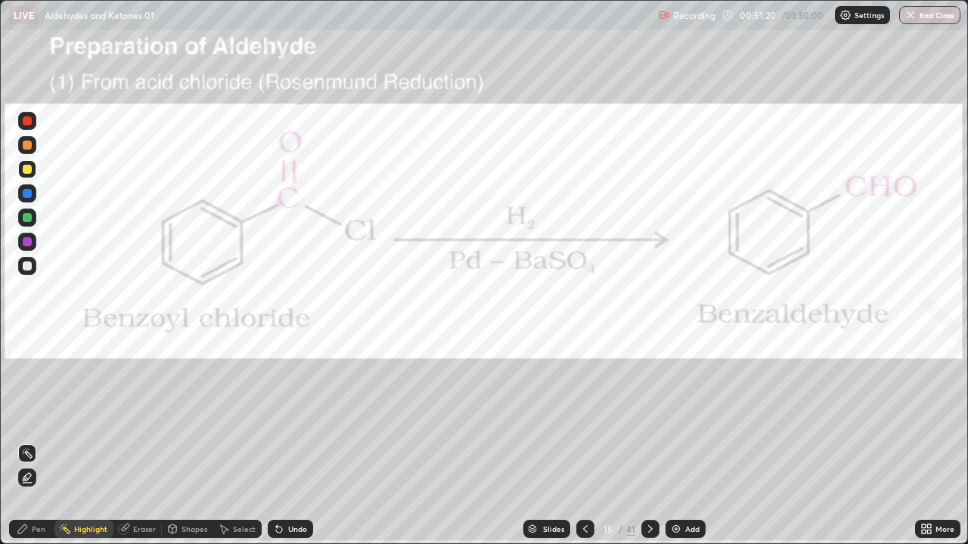
click at [44, 448] on div "Pen" at bounding box center [39, 530] width 14 height 8
click at [293, 448] on div "Undo" at bounding box center [297, 530] width 19 height 8
click at [584, 448] on icon at bounding box center [585, 529] width 12 height 12
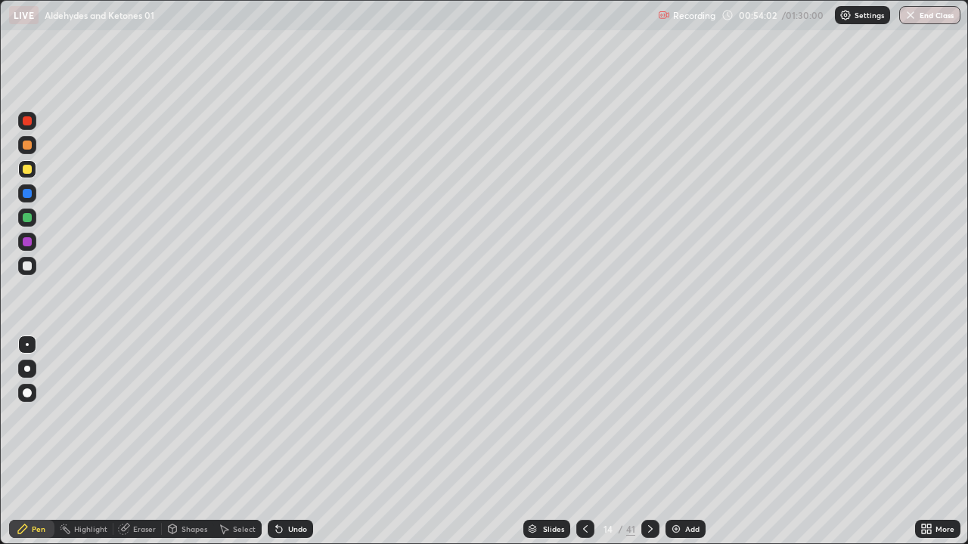
click at [649, 448] on icon at bounding box center [650, 530] width 5 height 8
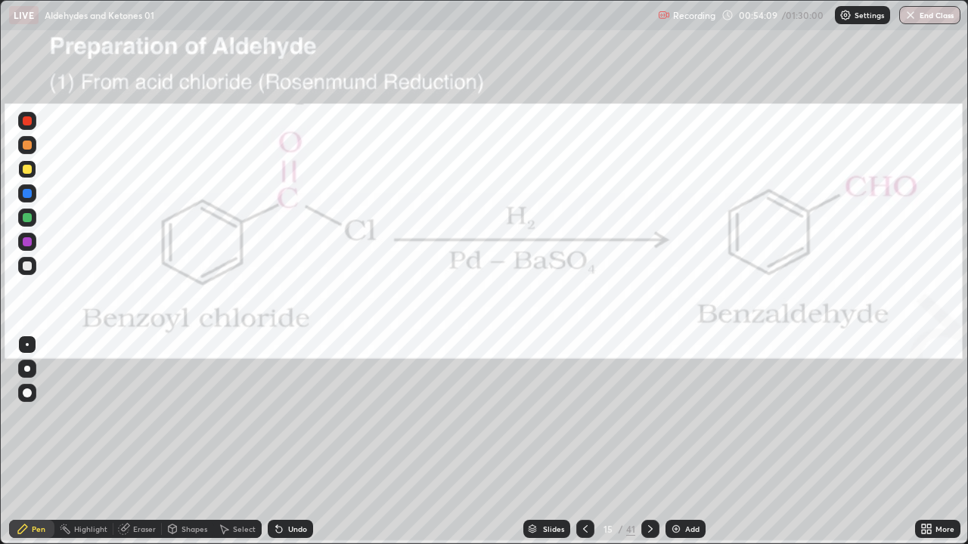
click at [584, 448] on icon at bounding box center [585, 529] width 12 height 12
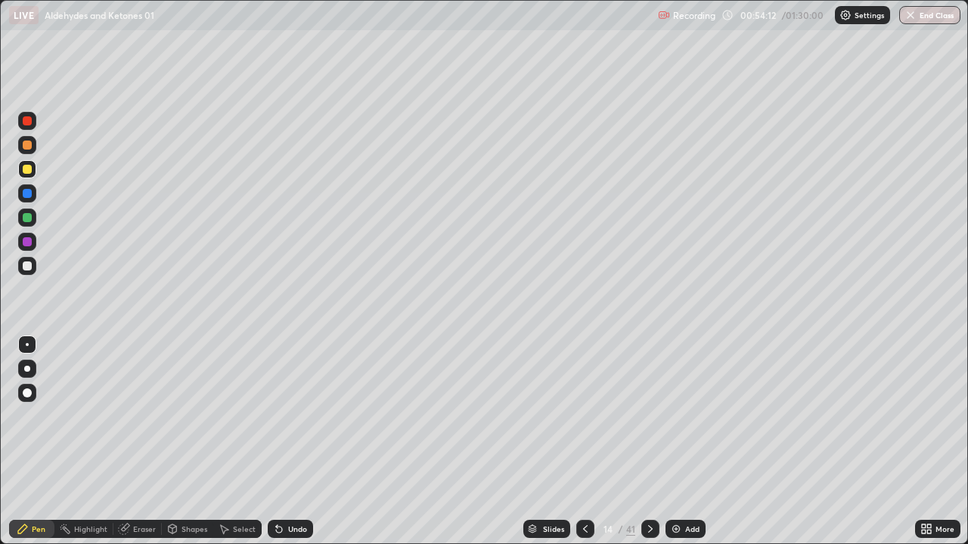
click at [80, 448] on div "Highlight" at bounding box center [83, 529] width 59 height 18
click at [651, 448] on div at bounding box center [650, 529] width 18 height 18
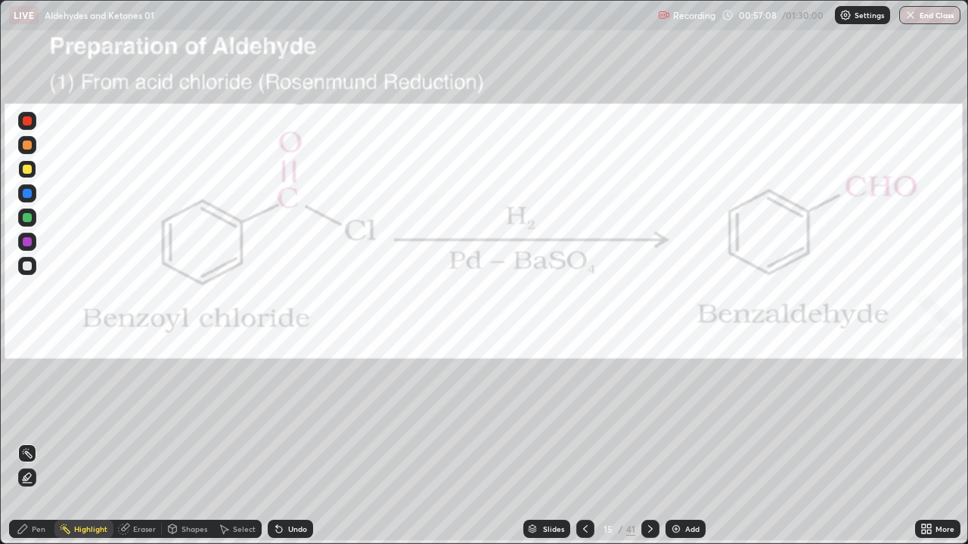
click at [650, 448] on icon at bounding box center [650, 529] width 12 height 12
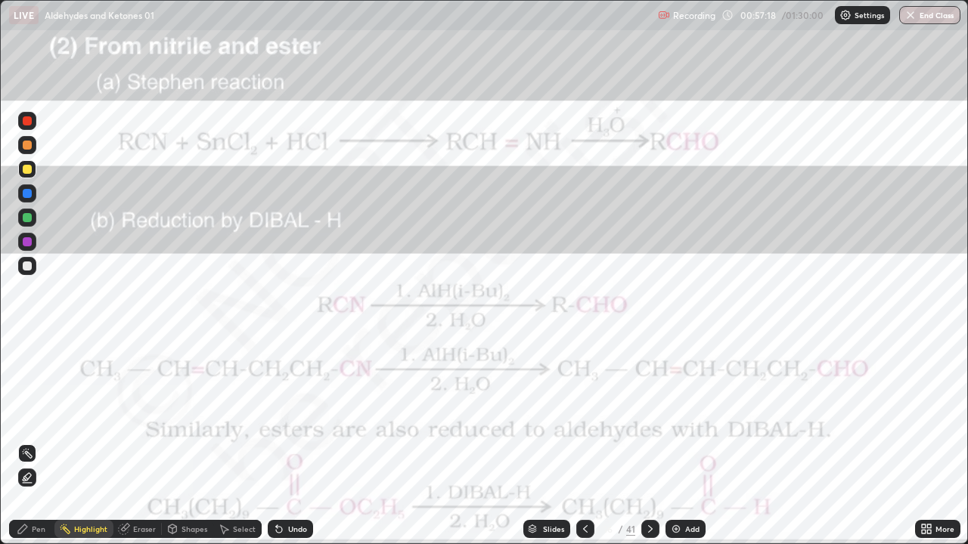
click at [672, 448] on img at bounding box center [676, 529] width 12 height 12
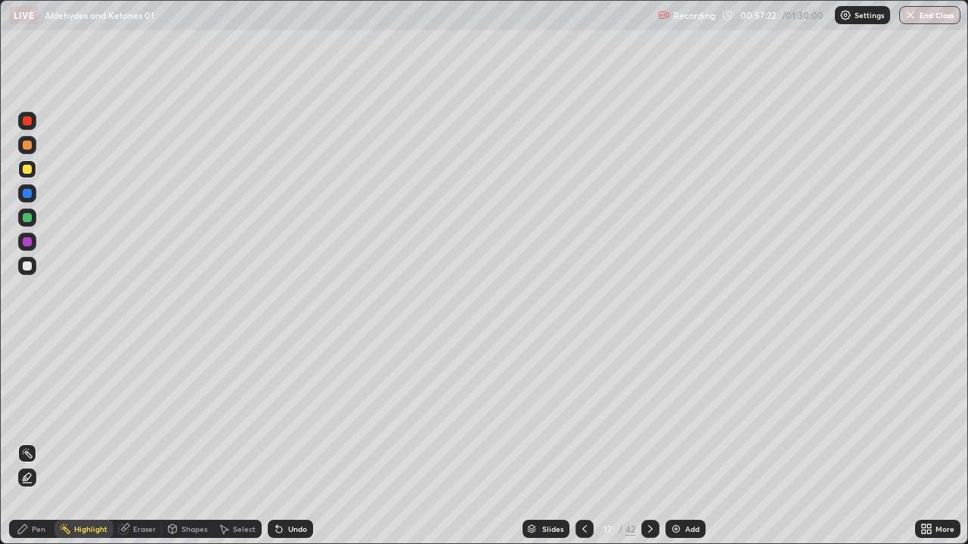
click at [36, 448] on div "Pen" at bounding box center [39, 530] width 14 height 8
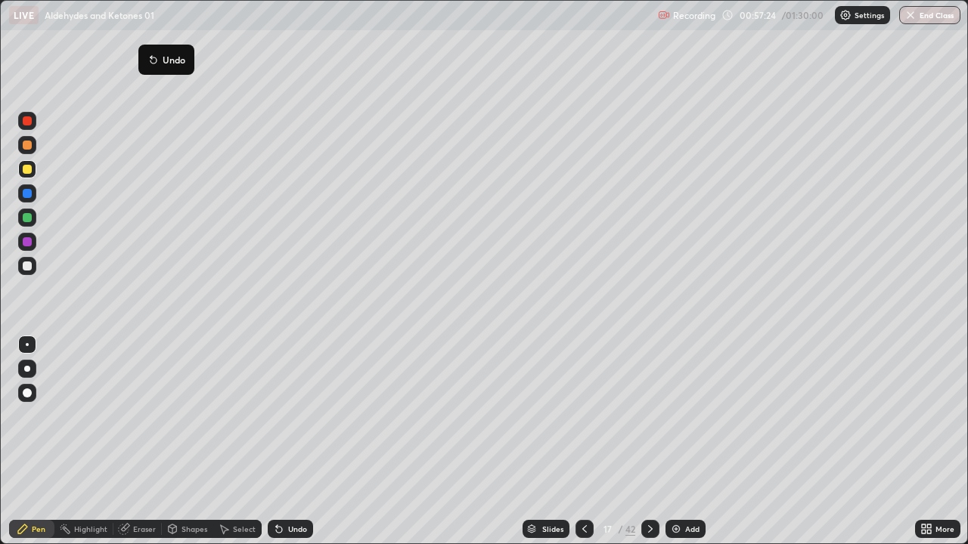
click at [36, 448] on div "Pen" at bounding box center [39, 530] width 14 height 8
click at [26, 265] on div at bounding box center [27, 266] width 9 height 9
click at [34, 166] on div at bounding box center [27, 169] width 18 height 18
click at [30, 268] on div at bounding box center [27, 266] width 9 height 9
click at [33, 243] on div at bounding box center [27, 242] width 18 height 18
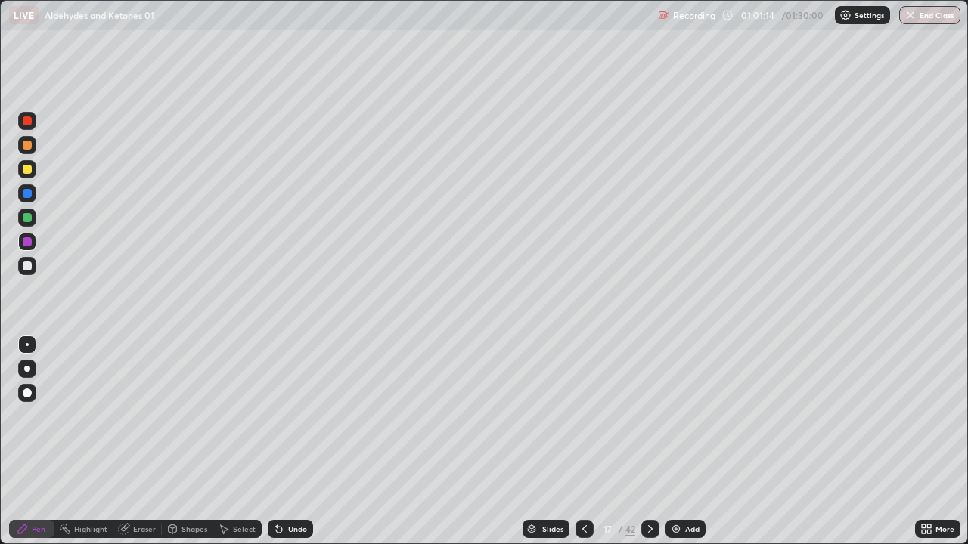
click at [28, 267] on div at bounding box center [27, 266] width 9 height 9
click at [288, 448] on div "Undo" at bounding box center [297, 530] width 19 height 8
click at [677, 448] on img at bounding box center [676, 529] width 12 height 12
click at [29, 271] on div at bounding box center [27, 266] width 18 height 18
click at [29, 267] on div at bounding box center [27, 266] width 9 height 9
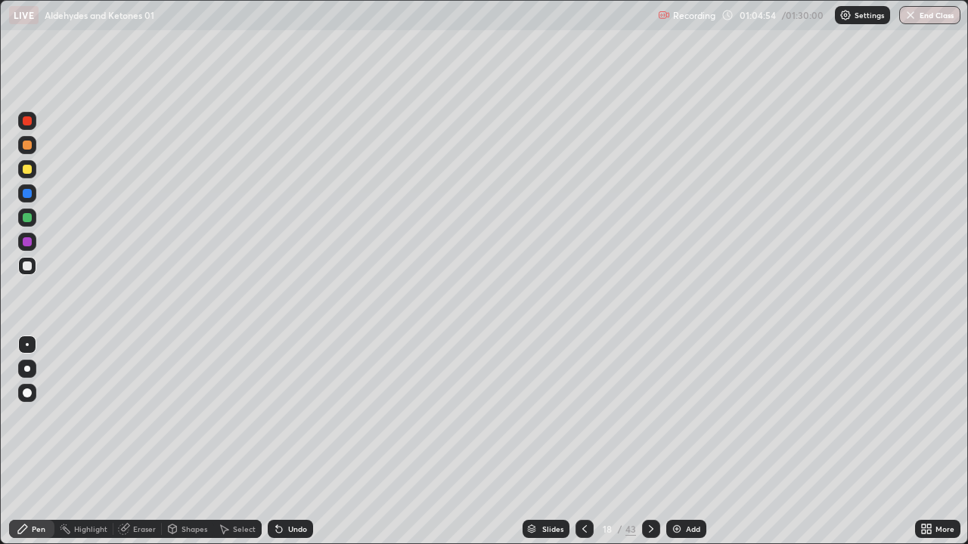
click at [29, 268] on div at bounding box center [27, 266] width 9 height 9
click at [293, 448] on div "Undo" at bounding box center [297, 530] width 19 height 8
click at [85, 448] on div "Highlight" at bounding box center [90, 530] width 33 height 8
click at [38, 448] on div "Pen" at bounding box center [39, 530] width 14 height 8
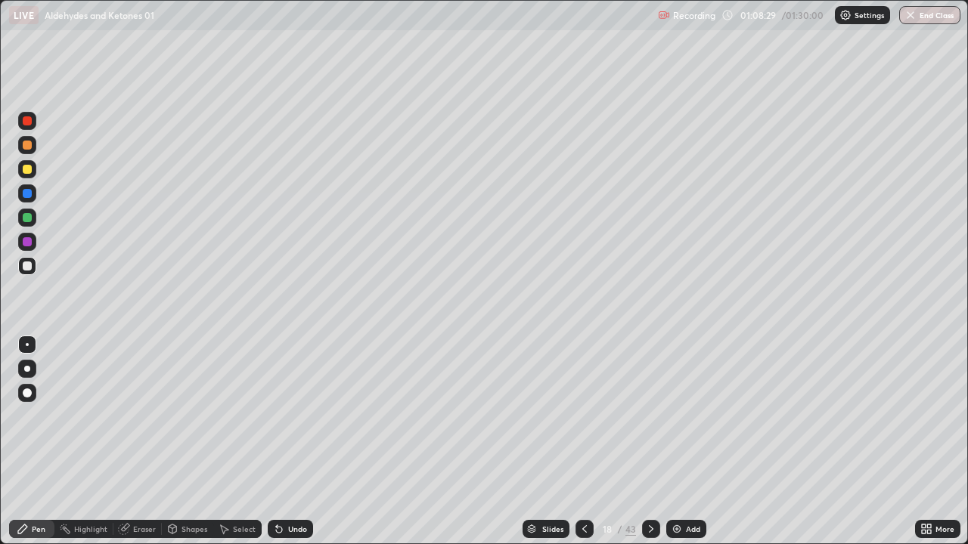
click at [139, 448] on div "Eraser" at bounding box center [144, 530] width 23 height 8
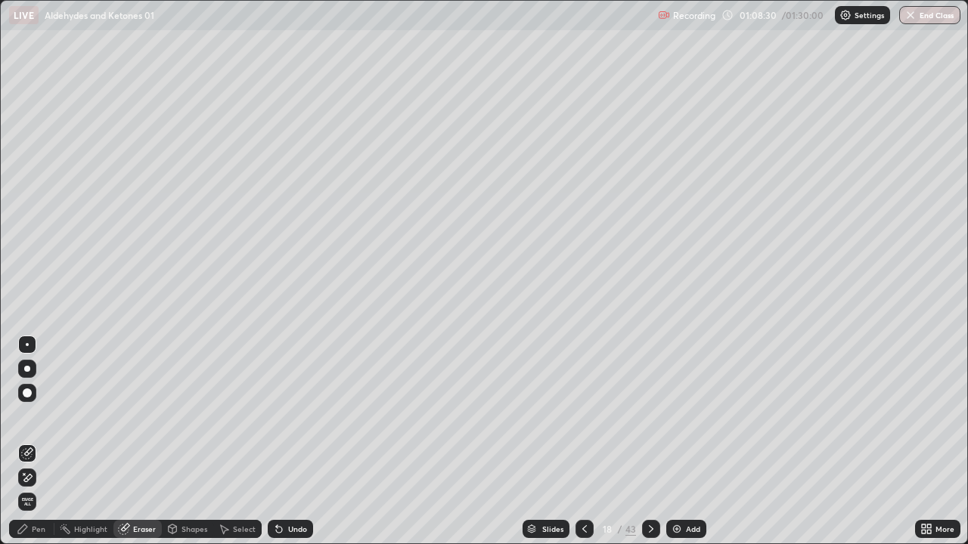
click at [28, 448] on icon at bounding box center [28, 478] width 8 height 8
click at [675, 448] on img at bounding box center [677, 529] width 12 height 12
click at [33, 448] on div "Pen" at bounding box center [39, 530] width 14 height 8
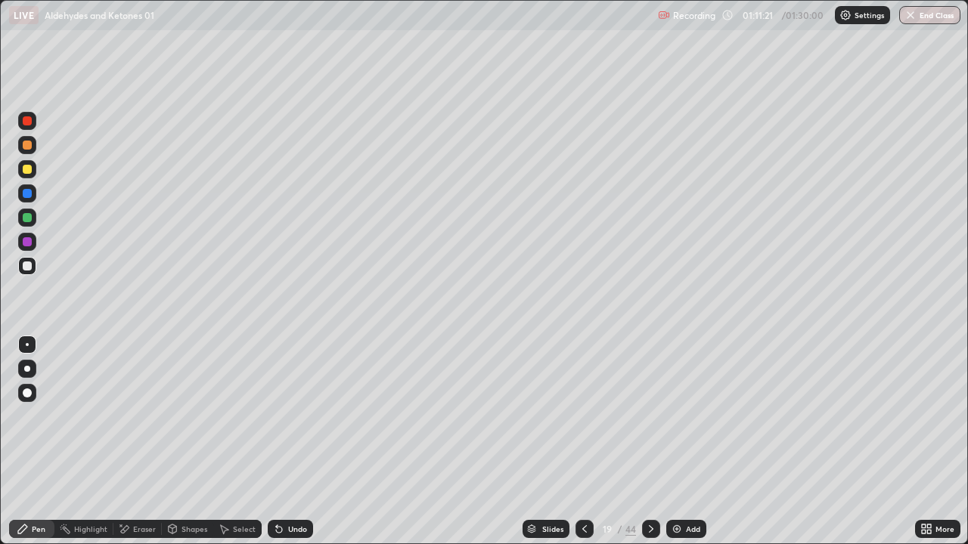
click at [29, 265] on div at bounding box center [27, 266] width 9 height 9
click at [296, 448] on div "Undo" at bounding box center [290, 529] width 45 height 18
click at [293, 448] on div "Undo" at bounding box center [290, 529] width 45 height 18
click at [290, 448] on div "Undo" at bounding box center [290, 529] width 45 height 18
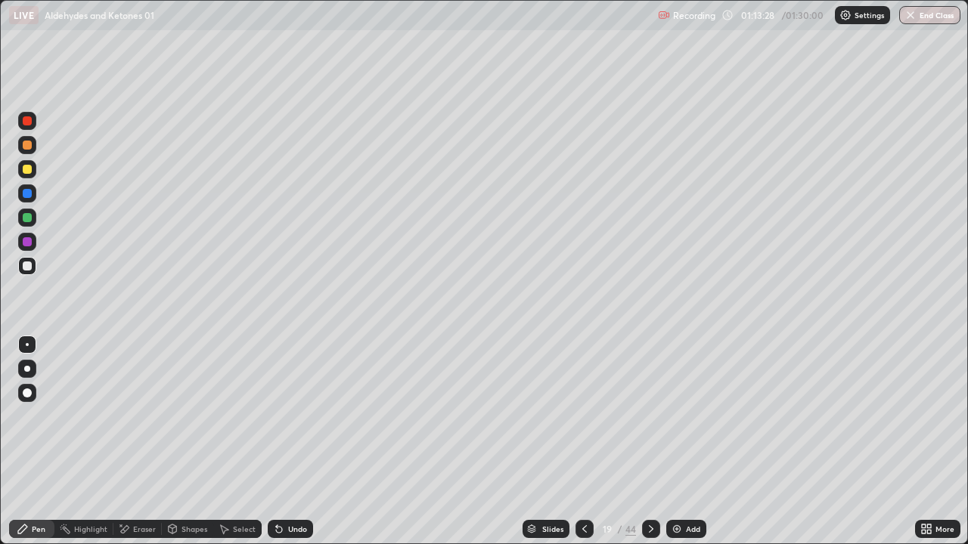
click at [297, 448] on div "Undo" at bounding box center [297, 530] width 19 height 8
click at [298, 448] on div "Undo" at bounding box center [297, 530] width 19 height 8
click at [299, 448] on div "Undo" at bounding box center [297, 530] width 19 height 8
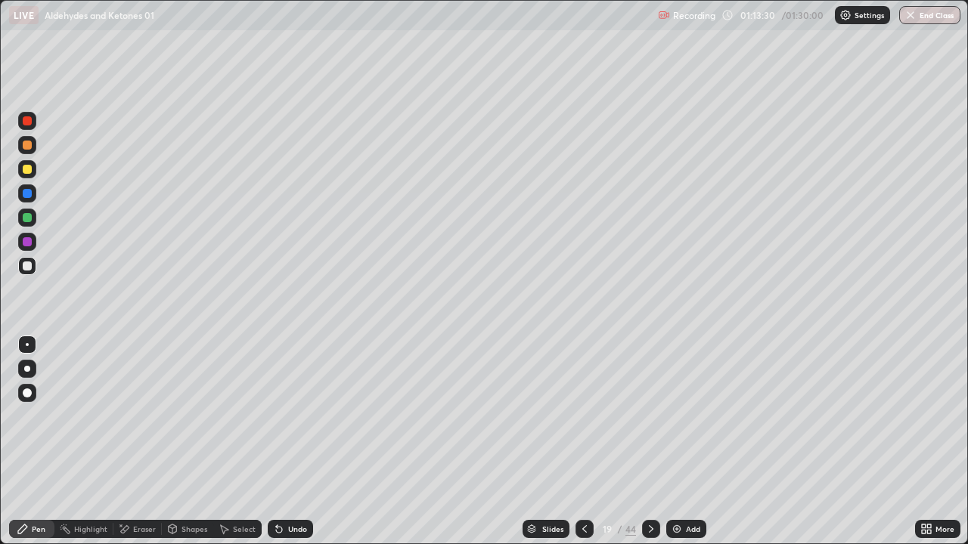
click at [299, 448] on div "Undo" at bounding box center [297, 530] width 19 height 8
click at [302, 448] on div "Undo" at bounding box center [297, 530] width 19 height 8
click at [673, 448] on img at bounding box center [677, 529] width 12 height 12
click at [29, 268] on div at bounding box center [27, 266] width 9 height 9
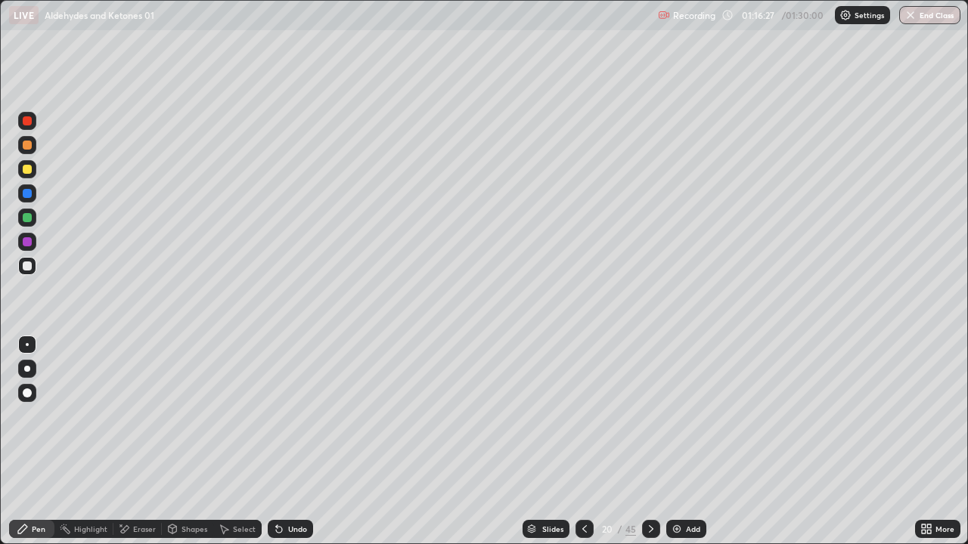
click at [35, 262] on div at bounding box center [27, 266] width 18 height 18
click at [139, 448] on div "Eraser" at bounding box center [144, 530] width 23 height 8
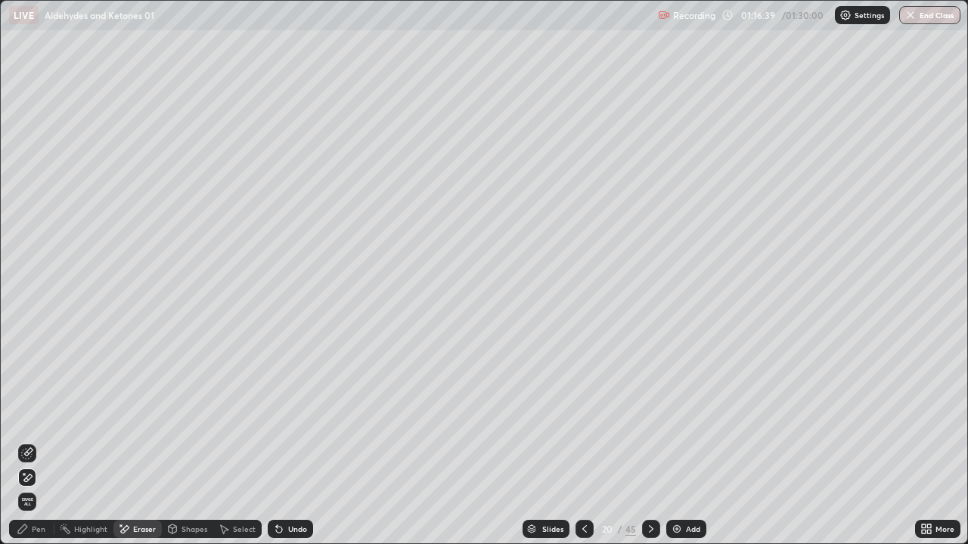
click at [32, 448] on div "Pen" at bounding box center [39, 530] width 14 height 8
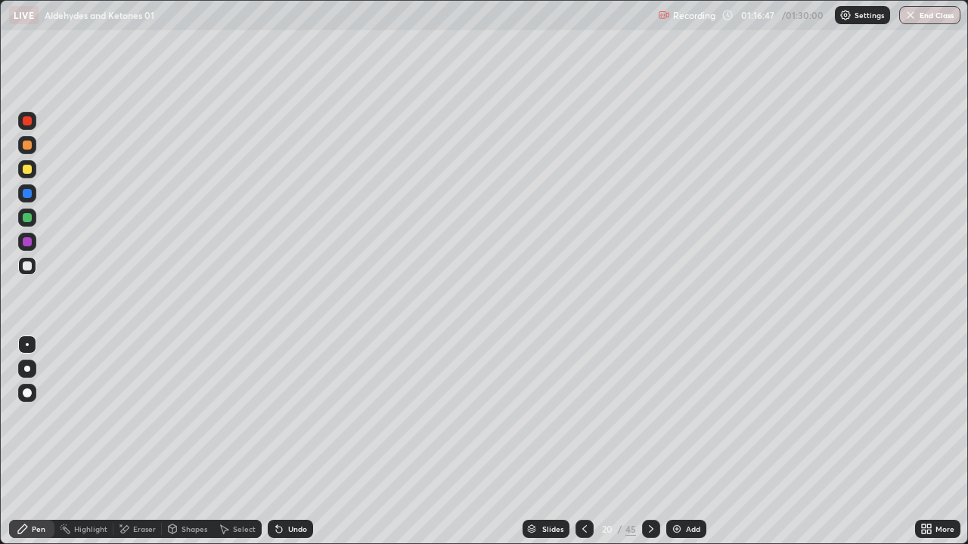
click at [141, 448] on div "Eraser" at bounding box center [144, 530] width 23 height 8
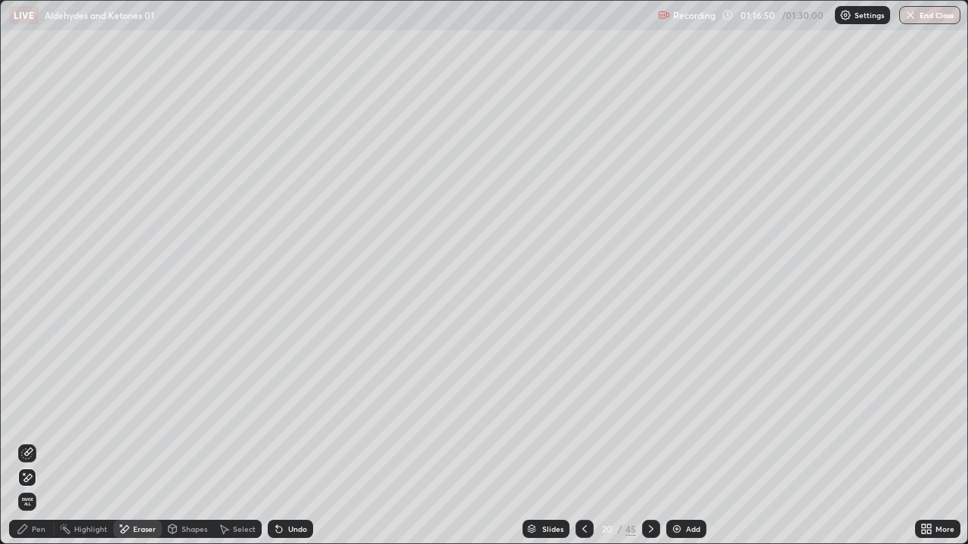
click at [38, 448] on div "Pen" at bounding box center [39, 530] width 14 height 8
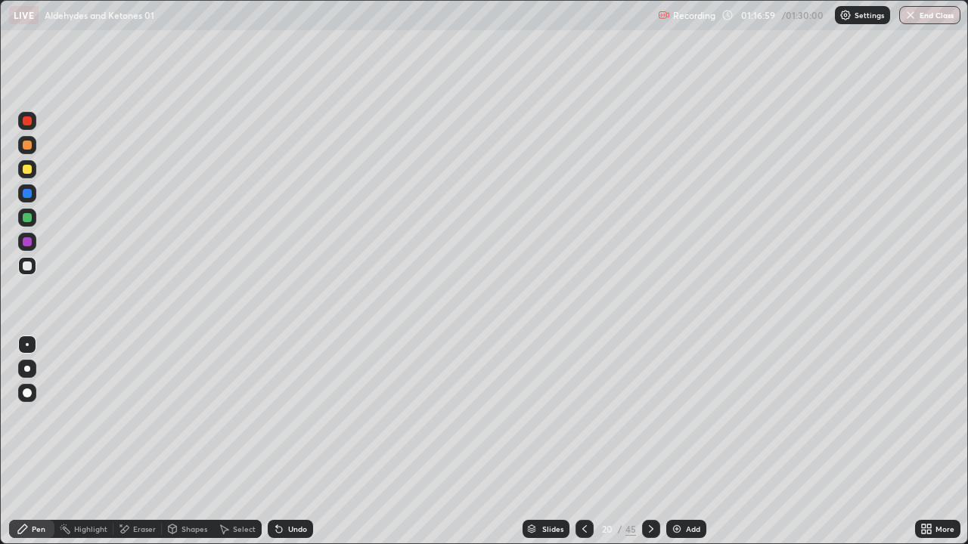
click at [31, 268] on div at bounding box center [27, 266] width 9 height 9
click at [149, 448] on div "Eraser" at bounding box center [144, 530] width 23 height 8
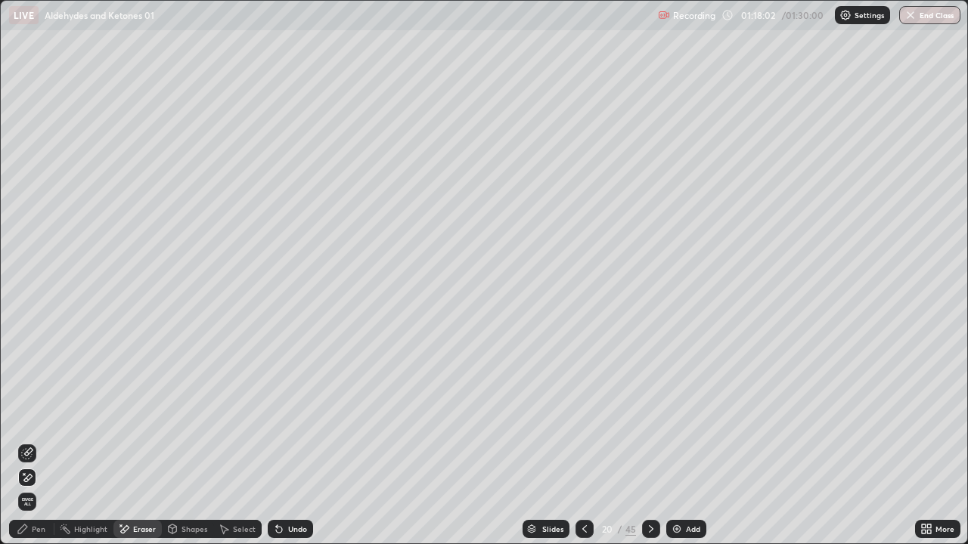
click at [36, 448] on div "Pen" at bounding box center [39, 530] width 14 height 8
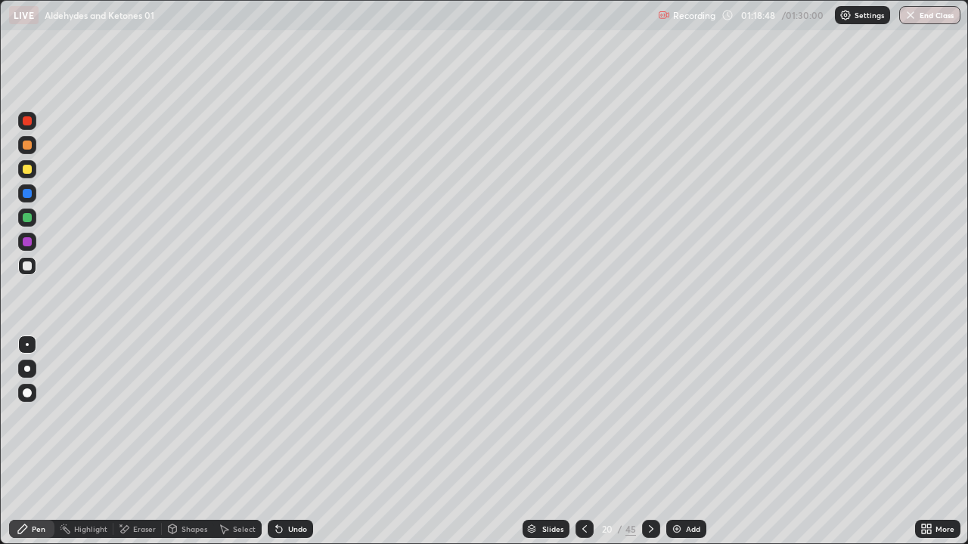
click at [583, 448] on icon at bounding box center [584, 529] width 12 height 12
click at [581, 448] on icon at bounding box center [584, 529] width 12 height 12
click at [584, 448] on icon at bounding box center [584, 529] width 12 height 12
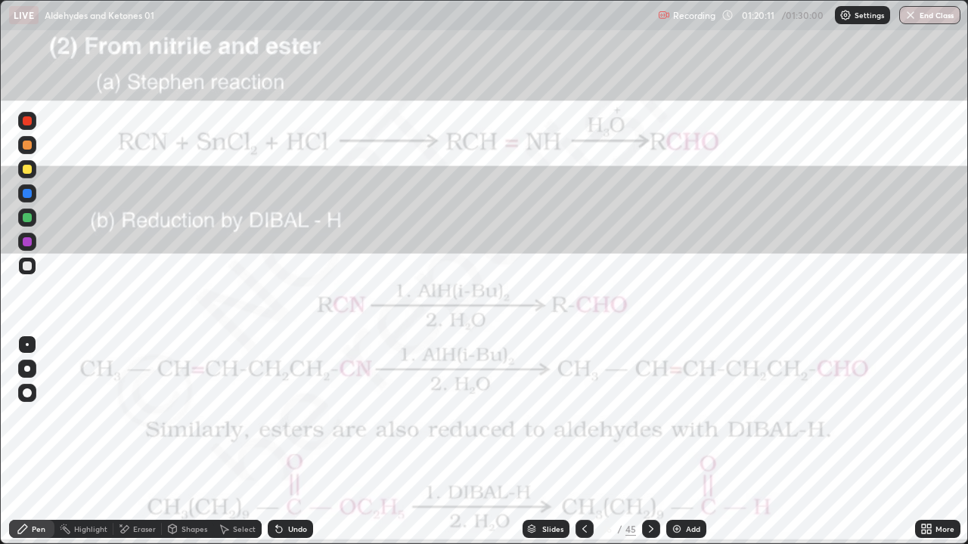
click at [583, 448] on icon at bounding box center [584, 529] width 12 height 12
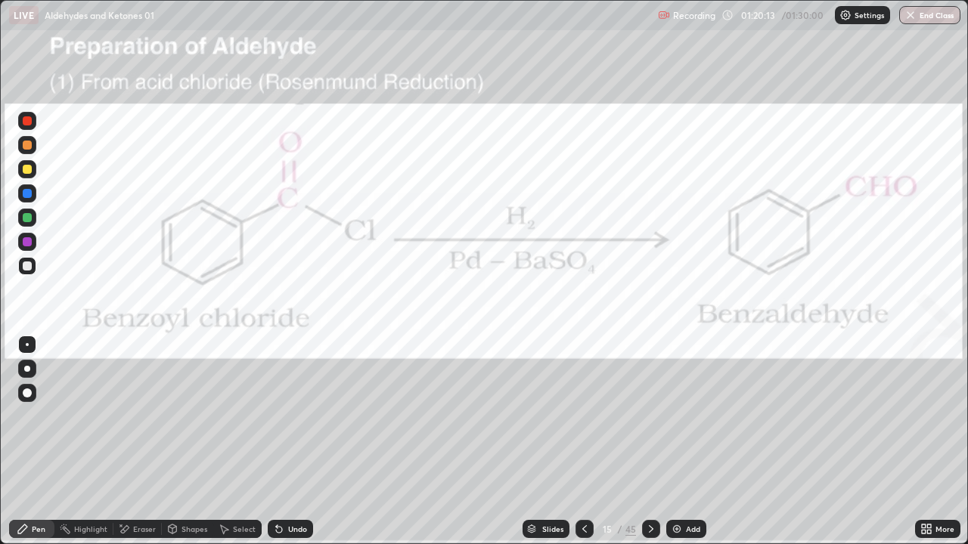
click at [651, 448] on icon at bounding box center [651, 530] width 5 height 8
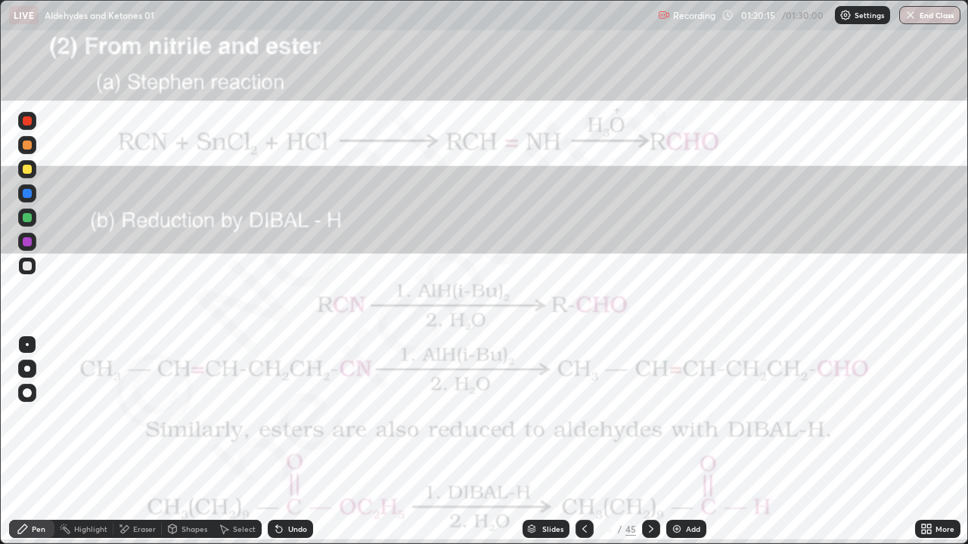
click at [651, 448] on icon at bounding box center [651, 529] width 12 height 12
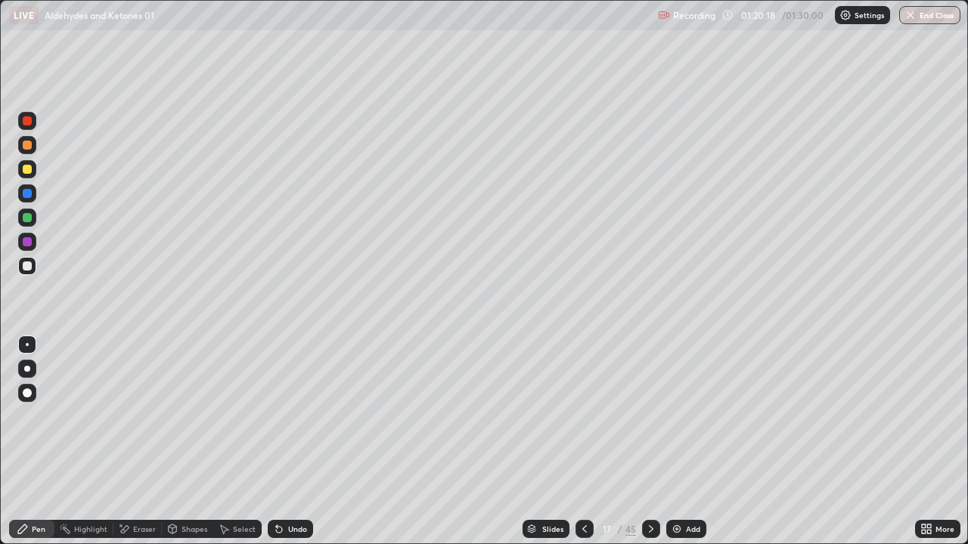
click at [583, 448] on icon at bounding box center [584, 530] width 5 height 8
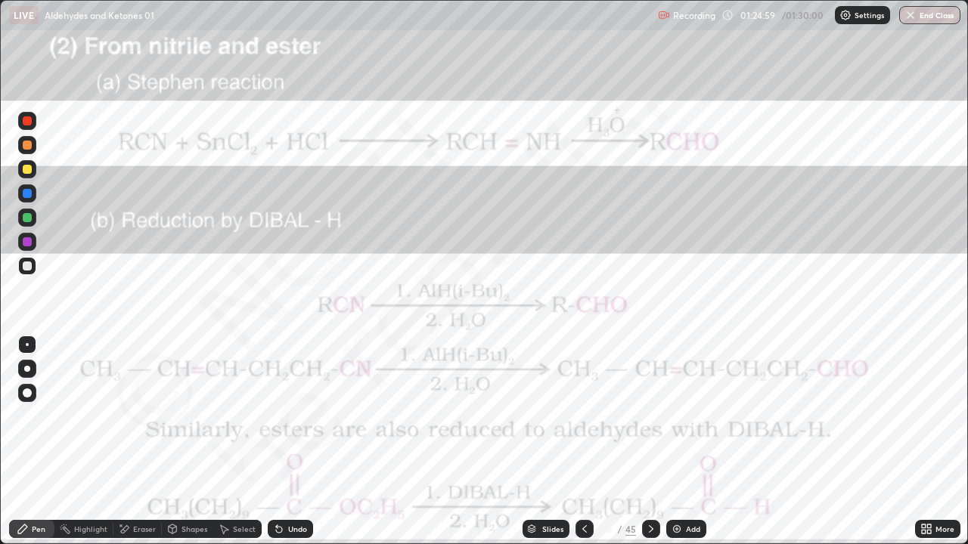
click at [647, 448] on icon at bounding box center [651, 529] width 12 height 12
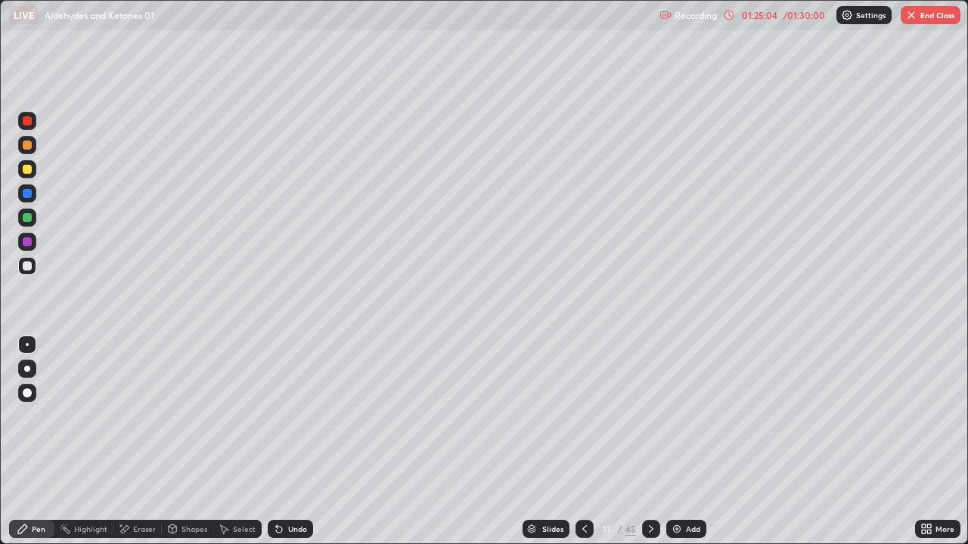
click at [780, 19] on div "01:25:04" at bounding box center [759, 15] width 42 height 9
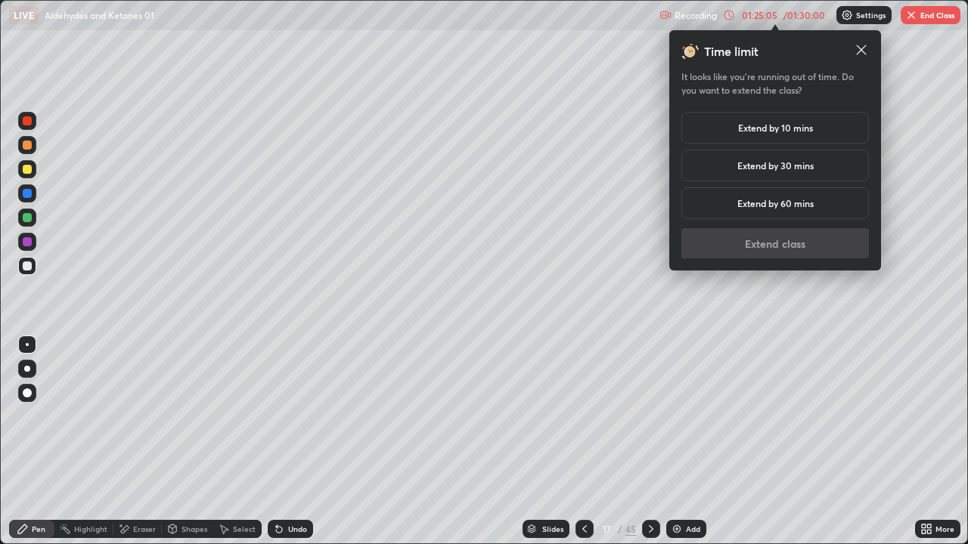
click at [795, 170] on h5 "Extend by 30 mins" at bounding box center [775, 166] width 76 height 14
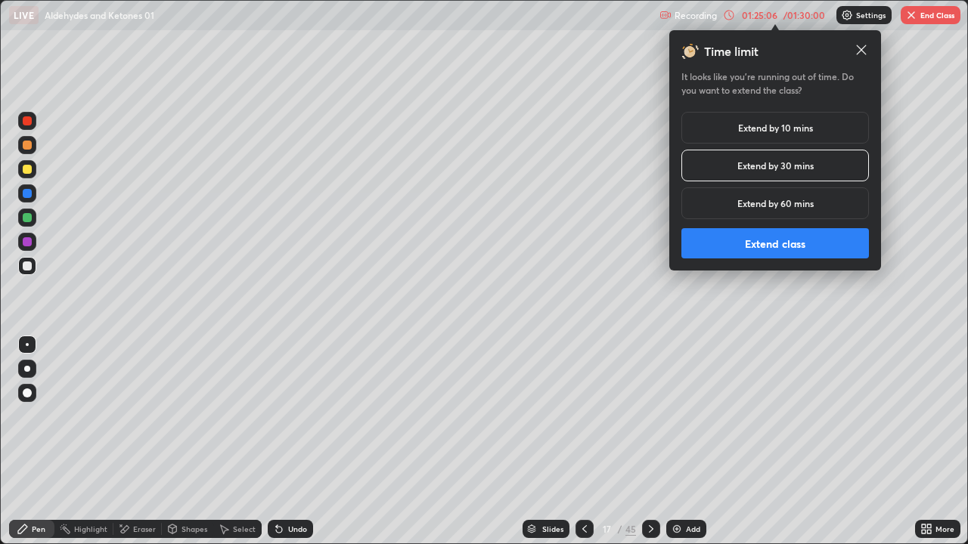
click at [785, 244] on button "Extend class" at bounding box center [775, 243] width 188 height 30
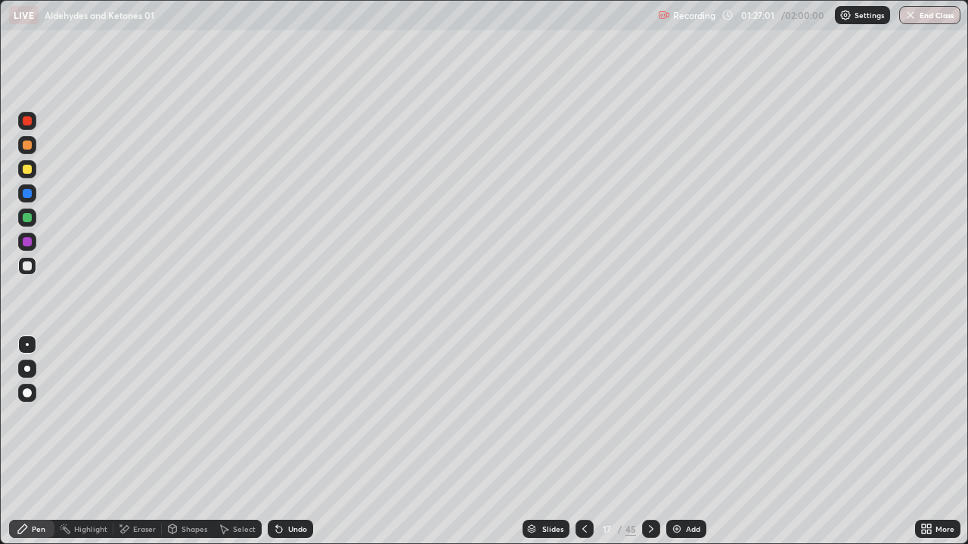
click at [649, 448] on icon at bounding box center [651, 529] width 12 height 12
click at [580, 448] on icon at bounding box center [584, 529] width 12 height 12
click at [650, 448] on icon at bounding box center [651, 529] width 12 height 12
click at [274, 448] on icon at bounding box center [279, 529] width 12 height 12
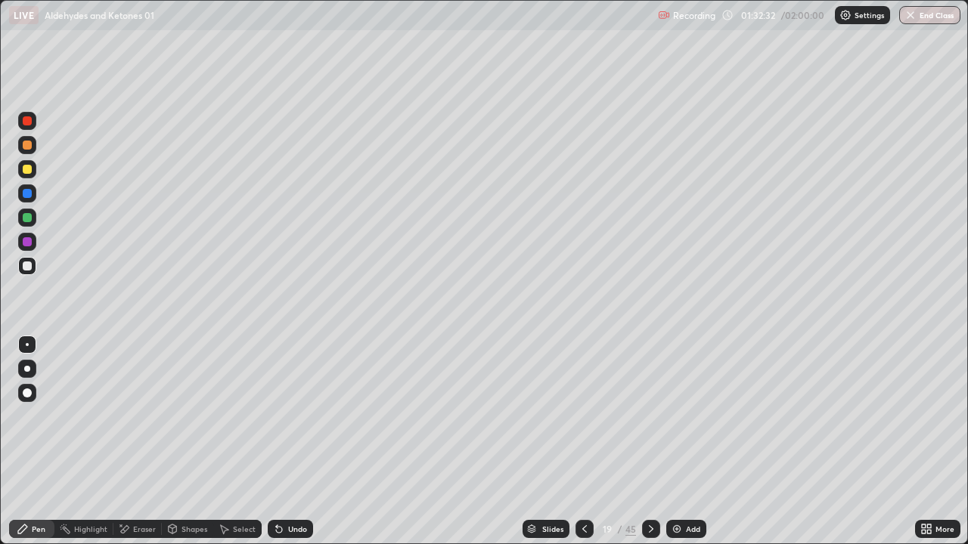
click at [276, 448] on icon at bounding box center [277, 527] width 2 height 2
click at [652, 448] on div at bounding box center [651, 529] width 18 height 18
click at [293, 448] on div "Undo" at bounding box center [297, 530] width 19 height 8
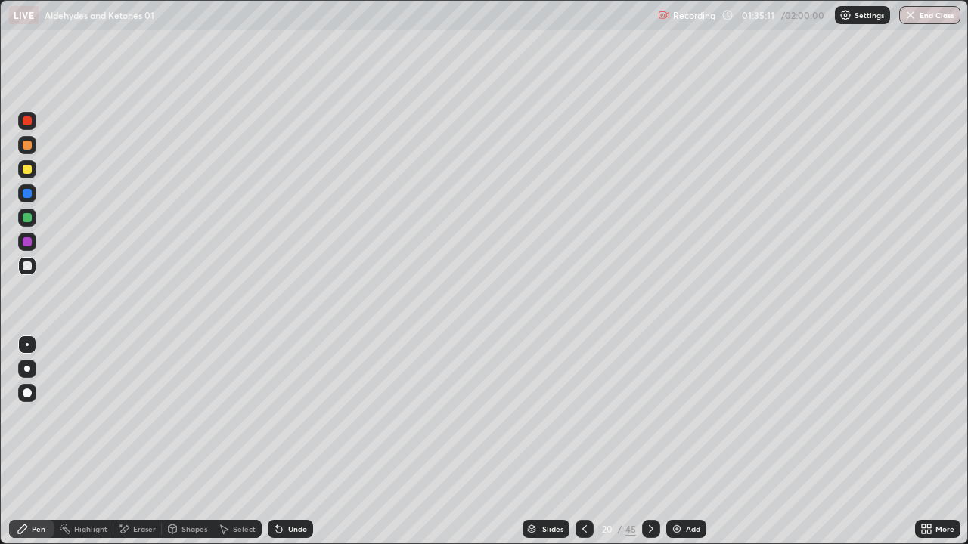
click at [649, 448] on icon at bounding box center [651, 529] width 12 height 12
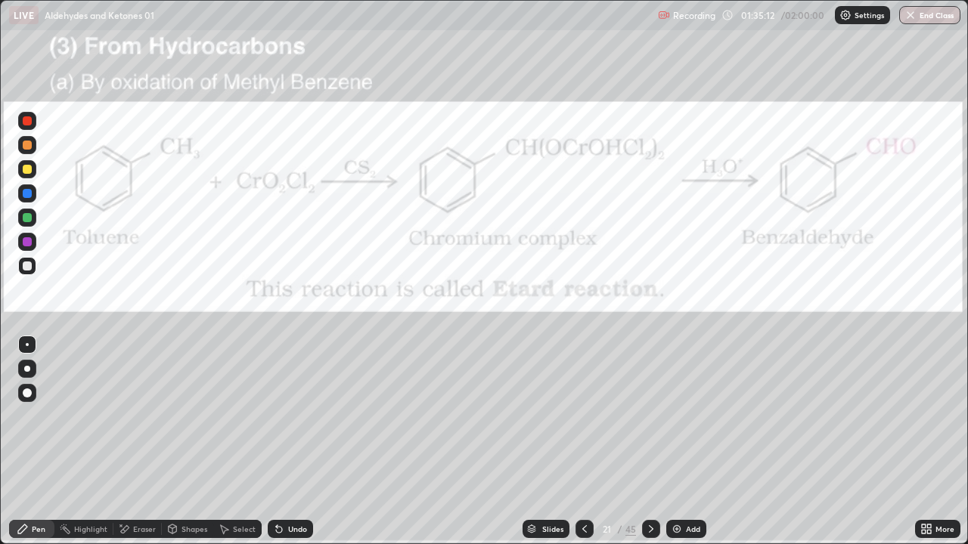
click at [578, 448] on icon at bounding box center [584, 529] width 12 height 12
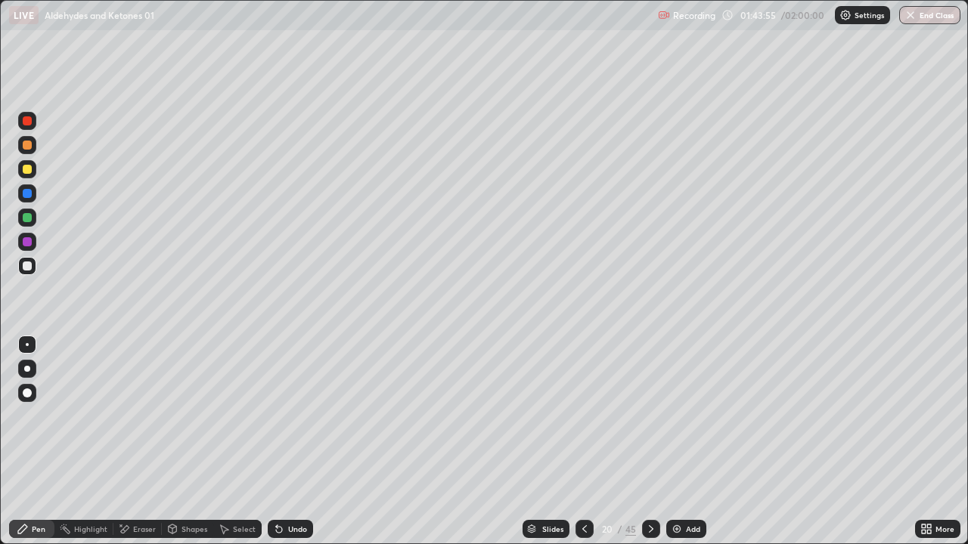
click at [923, 448] on icon at bounding box center [924, 527] width 4 height 4
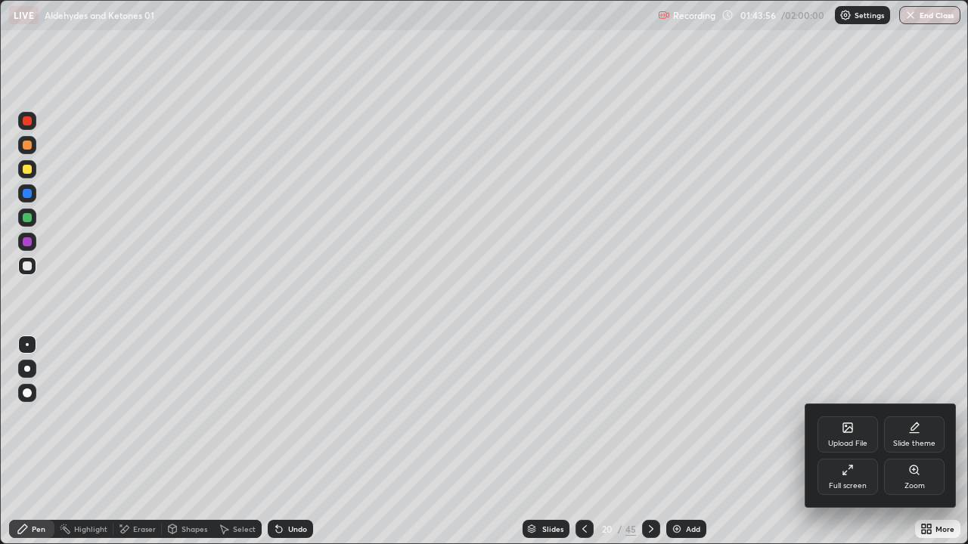
click at [855, 448] on div "Full screen" at bounding box center [847, 477] width 60 height 36
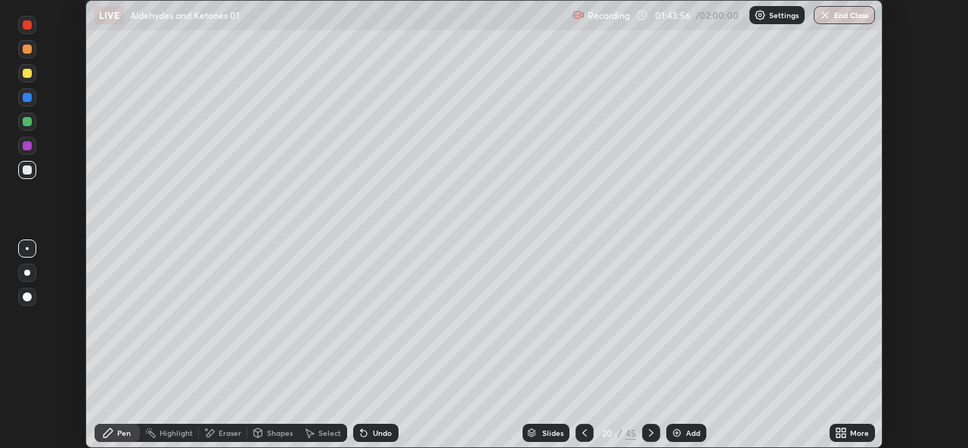
scroll to position [75168, 74648]
